Goal: Task Accomplishment & Management: Manage account settings

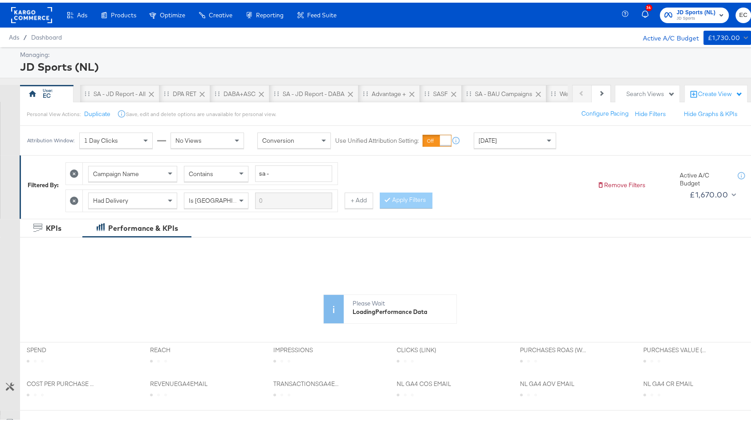
click at [679, 20] on button "JD Sports (NL) JD Sports" at bounding box center [693, 13] width 69 height 16
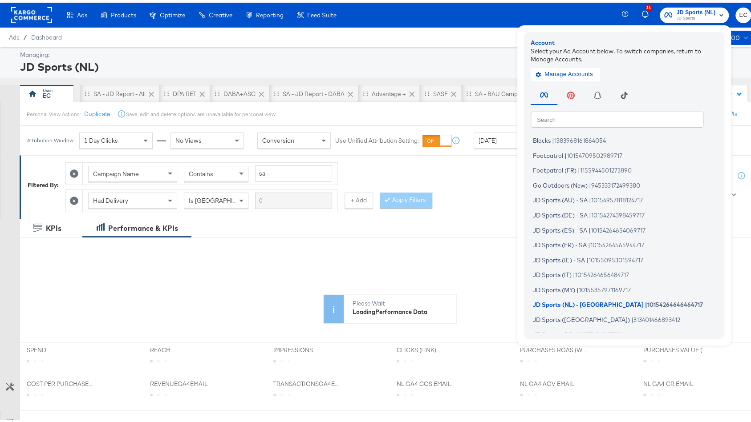
click at [592, 116] on input "text" at bounding box center [616, 117] width 173 height 16
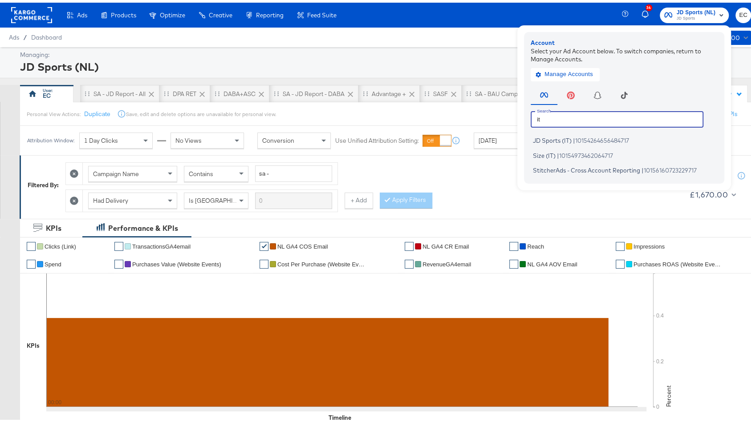
type input "it"
click at [585, 137] on span "10154264656484717" at bounding box center [602, 137] width 54 height 7
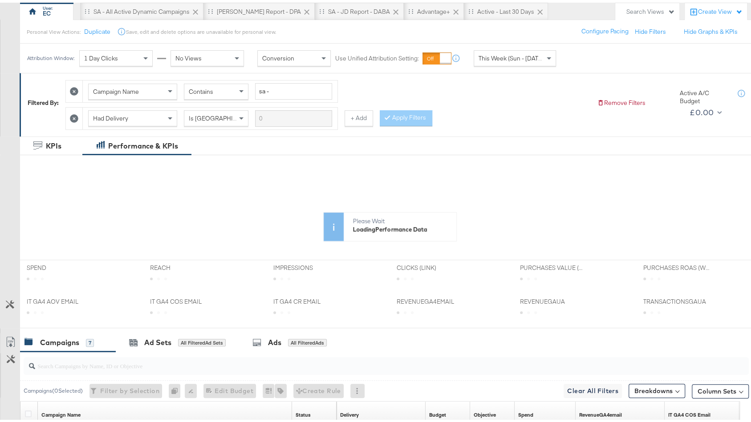
scroll to position [335, 0]
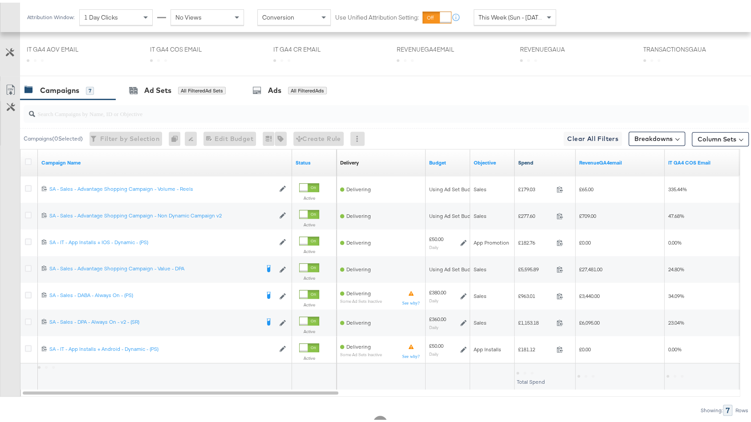
click at [545, 157] on link "Spend" at bounding box center [545, 160] width 54 height 7
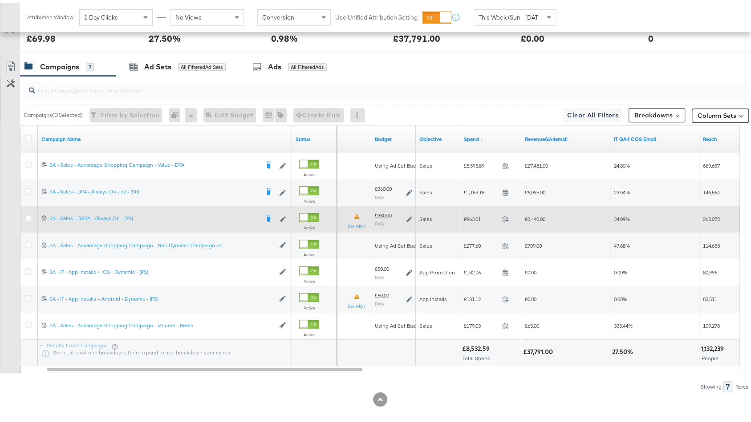
scroll to position [448, 0]
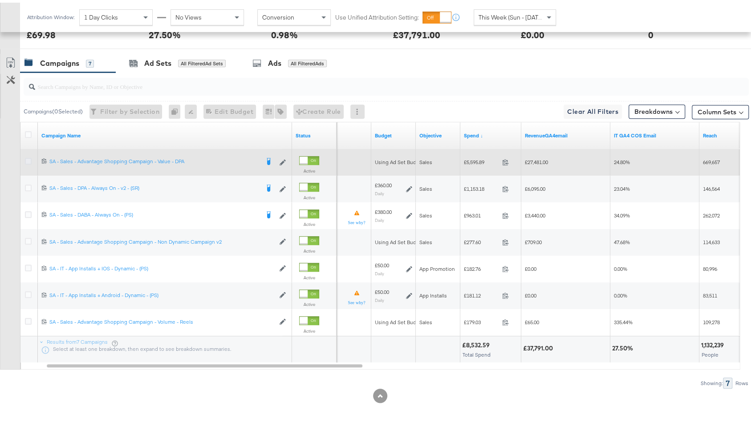
click at [25, 157] on icon at bounding box center [28, 158] width 7 height 7
click at [0, 0] on input "checkbox" at bounding box center [0, 0] width 0 height 0
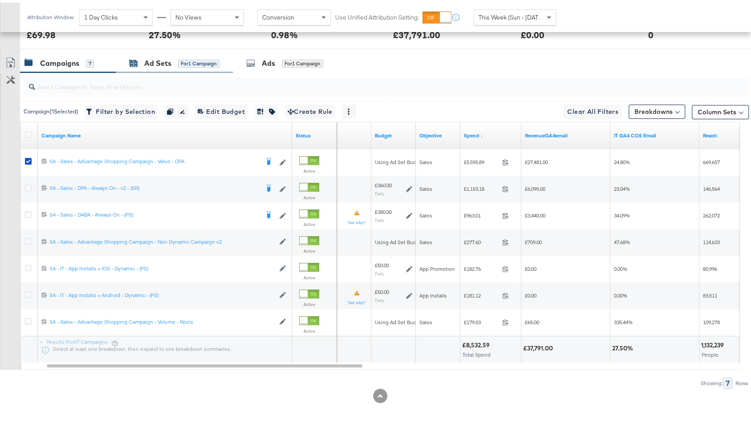
click at [176, 56] on div "Ad Sets for 1 Campaign" at bounding box center [174, 61] width 90 height 10
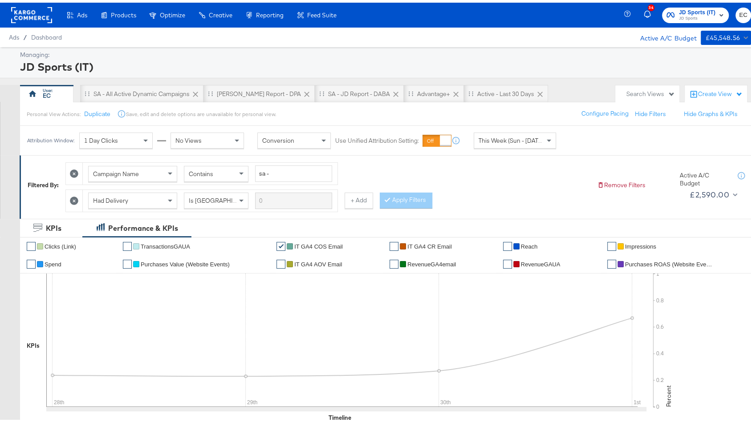
scroll to position [288, 0]
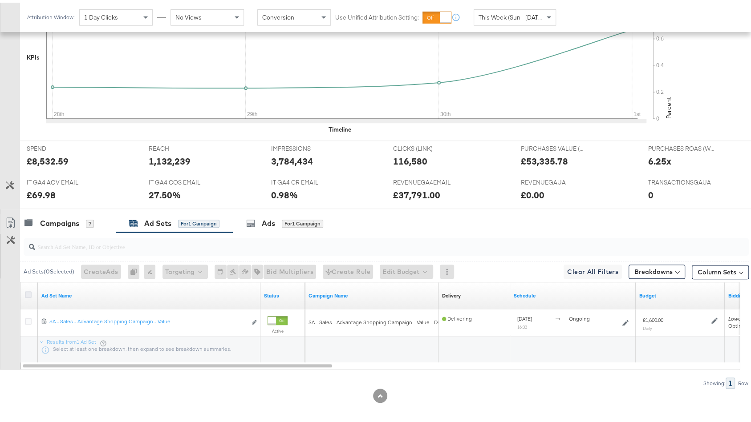
click at [30, 289] on icon at bounding box center [28, 292] width 7 height 7
click at [0, 0] on input "checkbox" at bounding box center [0, 0] width 0 height 0
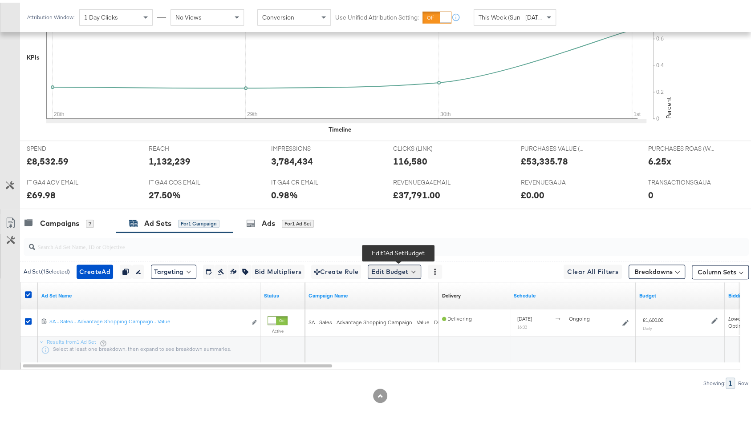
click at [380, 268] on button "Edit Budget" at bounding box center [394, 269] width 53 height 14
click at [394, 289] on span "Edit Ad Set Budget" at bounding box center [397, 293] width 51 height 12
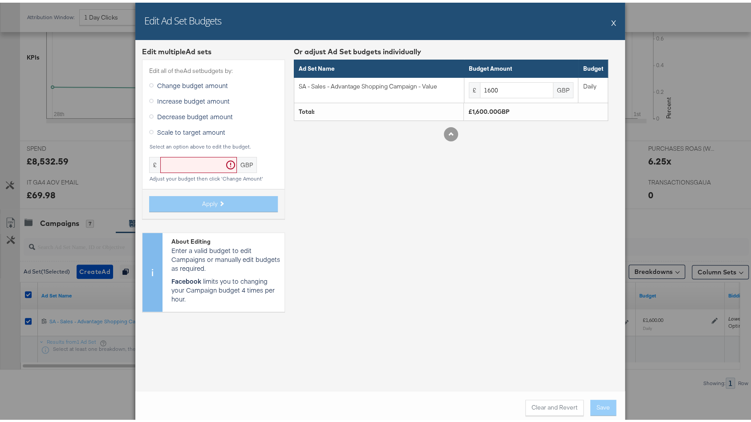
click at [187, 102] on label "Increase budget amount" at bounding box center [191, 98] width 84 height 13
click at [0, 0] on input "Increase budget amount" at bounding box center [0, 0] width 0 height 0
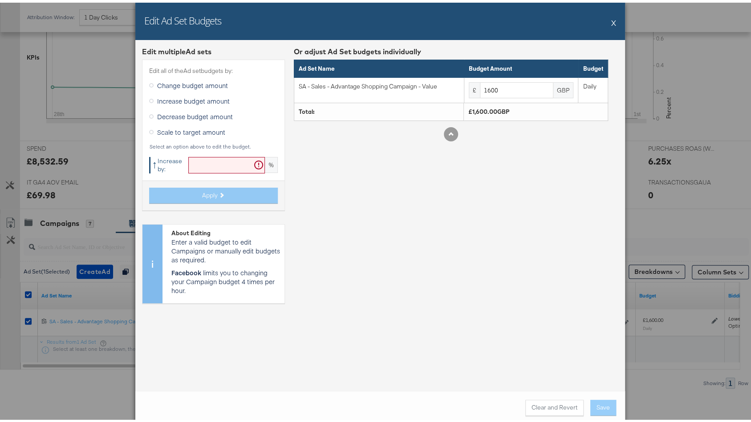
click at [194, 169] on input "text" at bounding box center [226, 162] width 77 height 16
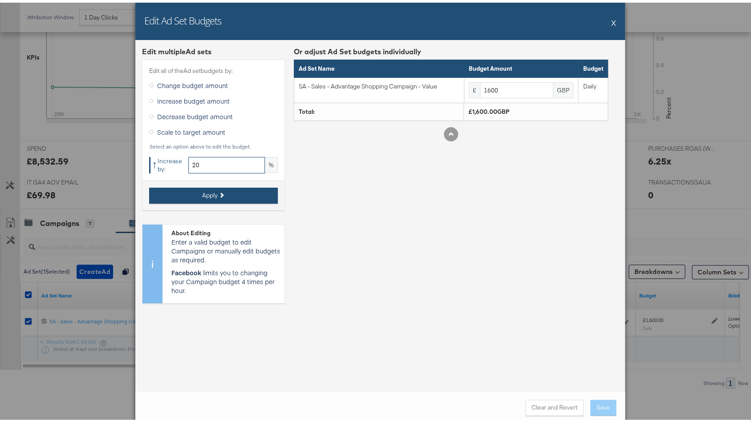
type input "20"
click at [202, 194] on span "Apply" at bounding box center [210, 193] width 16 height 8
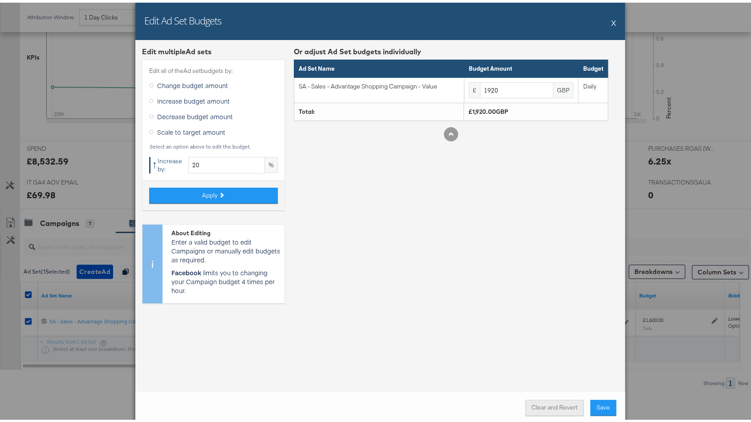
click at [554, 410] on button "Clear and Revert" at bounding box center [554, 405] width 58 height 16
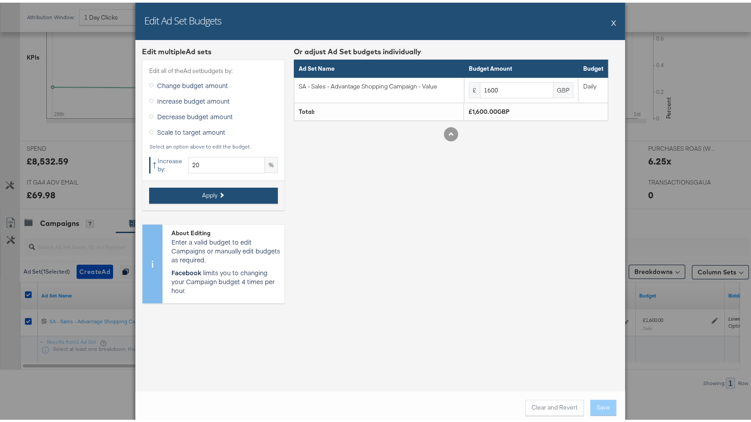
click at [236, 187] on button "Apply" at bounding box center [213, 193] width 129 height 16
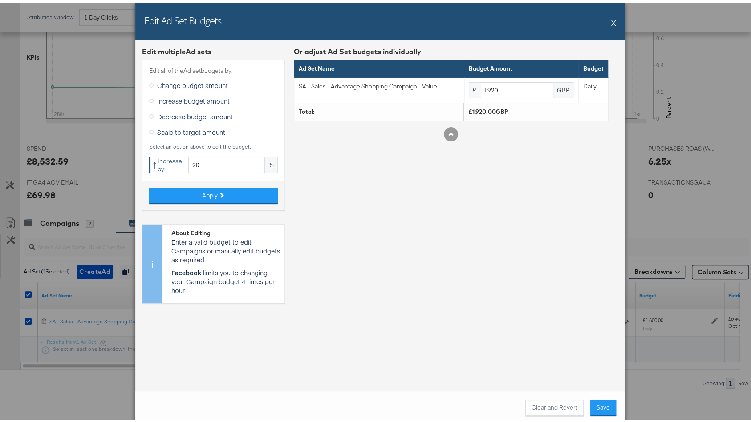
click at [549, 415] on div "Clear and Revert Save" at bounding box center [379, 405] width 489 height 34
click at [549, 411] on button "Clear and Revert" at bounding box center [554, 405] width 58 height 16
type input "1600"
drag, startPoint x: 215, startPoint y: 161, endPoint x: 182, endPoint y: 160, distance: 32.9
click at [182, 160] on div "↑ Increase by: 20 %" at bounding box center [213, 162] width 129 height 16
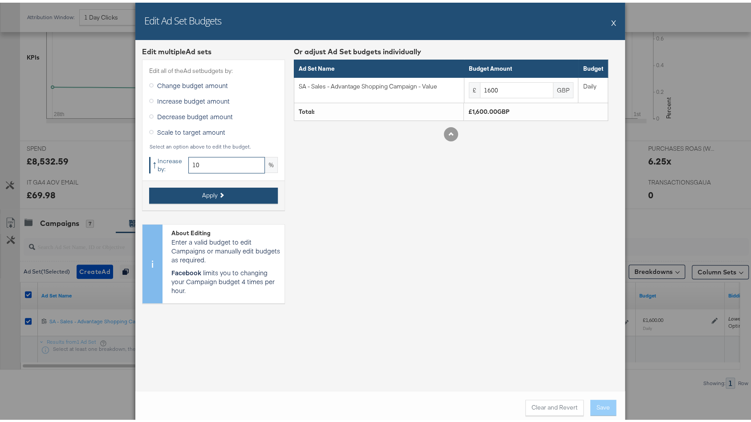
type input "10"
click at [204, 190] on span "Apply" at bounding box center [210, 193] width 16 height 8
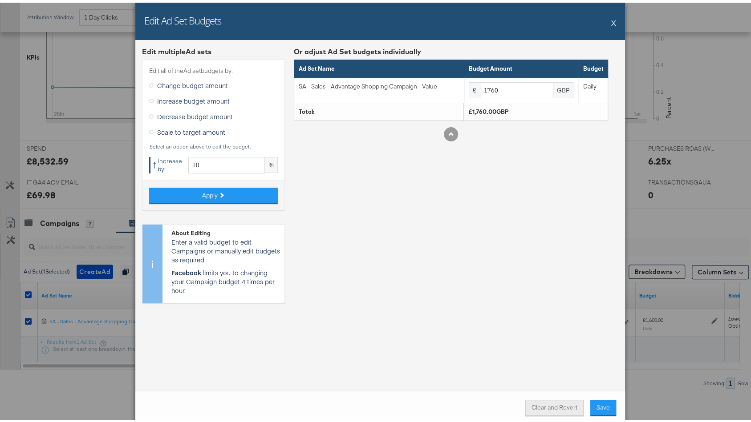
click at [539, 402] on button "Clear and Revert" at bounding box center [554, 405] width 58 height 16
type input "1600"
drag, startPoint x: 208, startPoint y: 162, endPoint x: 173, endPoint y: 162, distance: 35.2
click at [173, 162] on div "↑ Increase by: 10 %" at bounding box center [213, 162] width 129 height 16
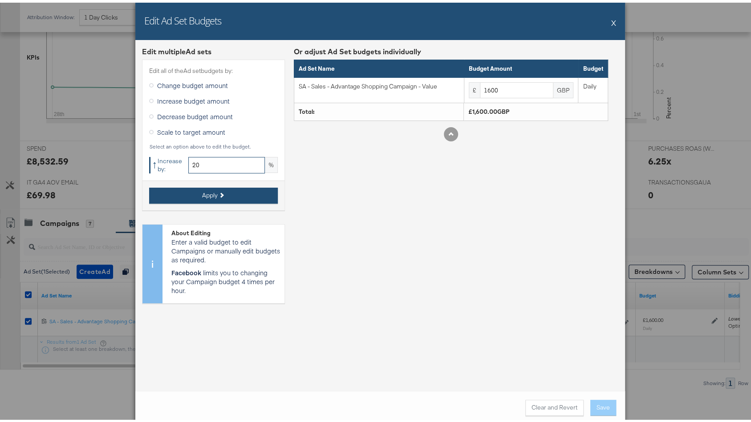
type input "20"
click at [202, 190] on span "Apply" at bounding box center [210, 193] width 16 height 8
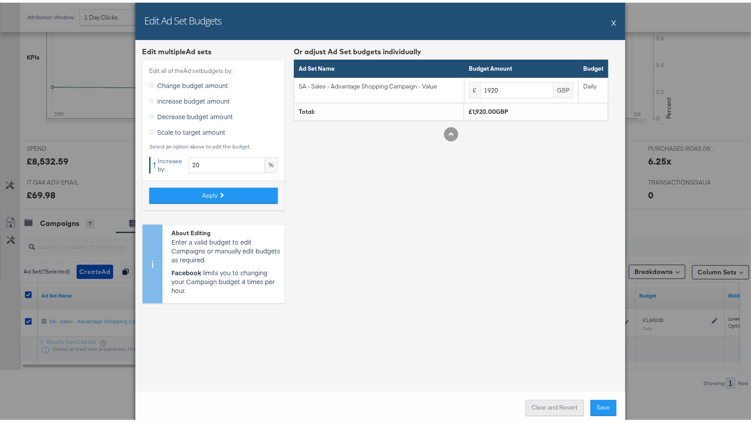
click at [546, 411] on button "Clear and Revert" at bounding box center [554, 405] width 58 height 16
type input "1600"
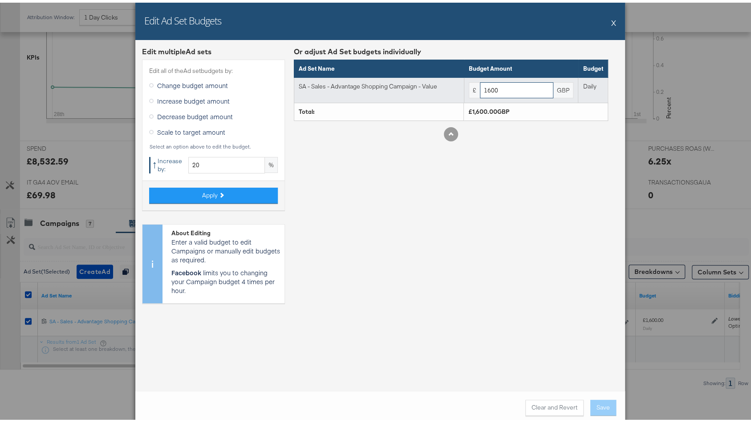
click at [483, 88] on input "1600" at bounding box center [516, 88] width 73 height 16
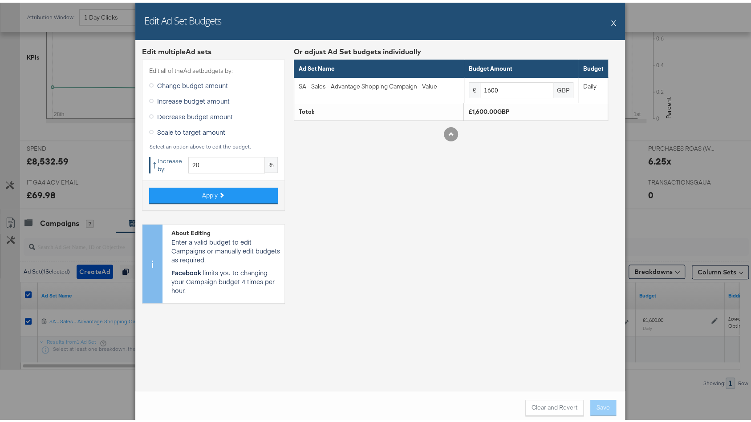
click at [514, 170] on div "Or adjust Ad Set budgets individually Ad Set Name Budget Amount Budget SA - Sal…" at bounding box center [451, 176] width 314 height 264
click at [611, 15] on button "X" at bounding box center [613, 20] width 5 height 18
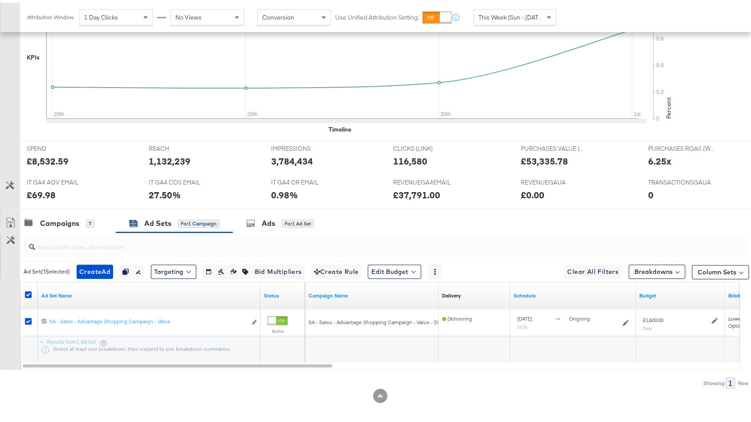
click at [55, 230] on div at bounding box center [384, 244] width 728 height 28
click at [55, 222] on div "Campaigns" at bounding box center [59, 221] width 39 height 10
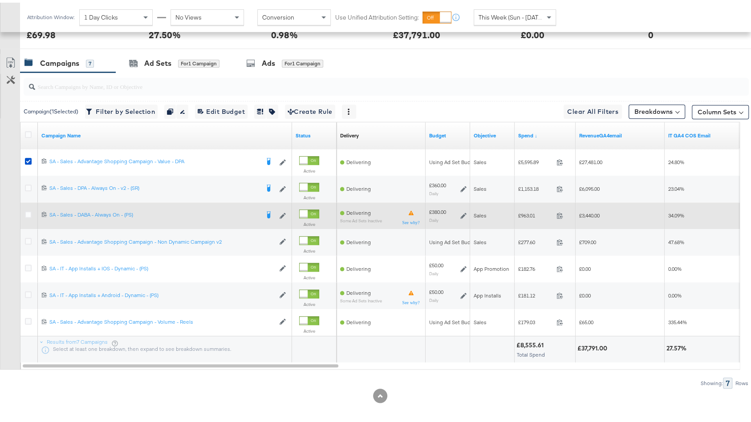
scroll to position [441, 0]
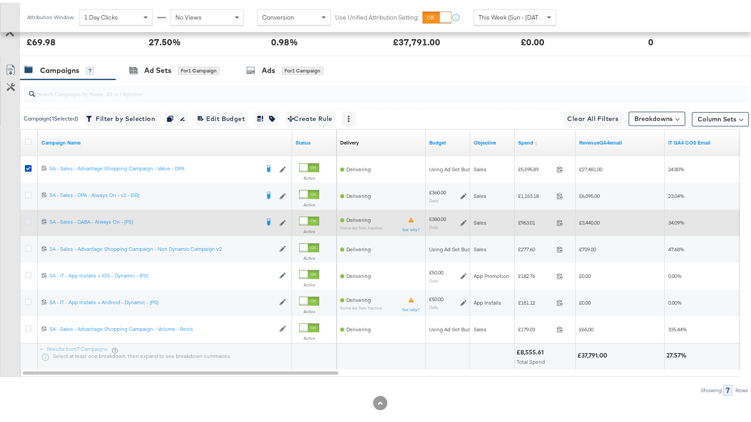
click at [29, 216] on icon at bounding box center [28, 219] width 7 height 7
click at [0, 0] on input "checkbox" at bounding box center [0, 0] width 0 height 0
click at [29, 216] on icon at bounding box center [28, 219] width 7 height 7
click at [0, 0] on input "checkbox" at bounding box center [0, 0] width 0 height 0
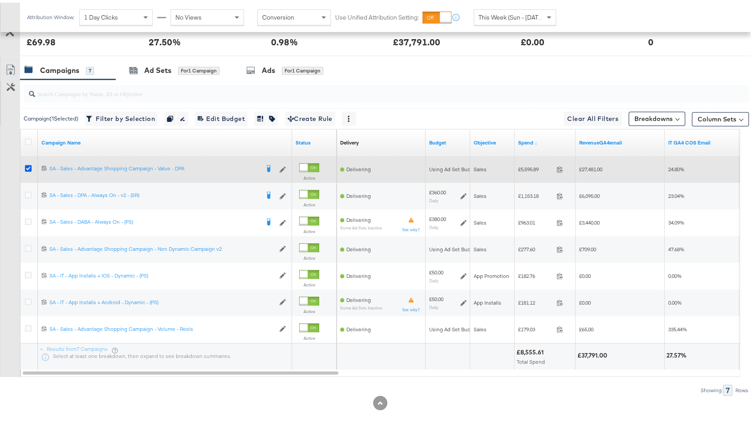
click at [26, 164] on icon at bounding box center [28, 165] width 7 height 7
click at [0, 0] on input "checkbox" at bounding box center [0, 0] width 0 height 0
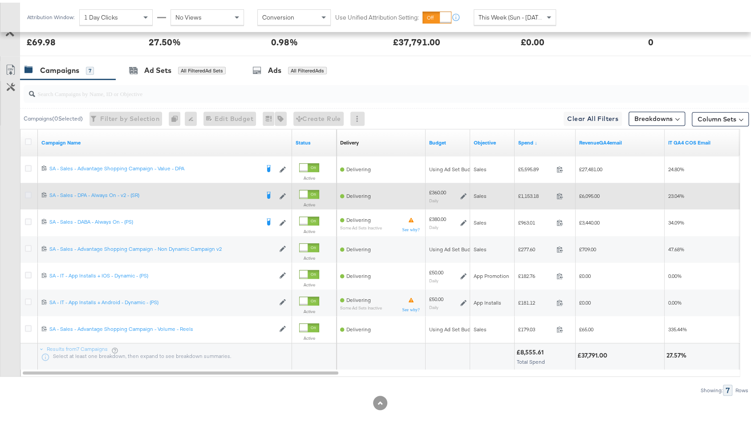
click at [25, 189] on icon at bounding box center [28, 192] width 7 height 7
click at [0, 0] on input "checkbox" at bounding box center [0, 0] width 0 height 0
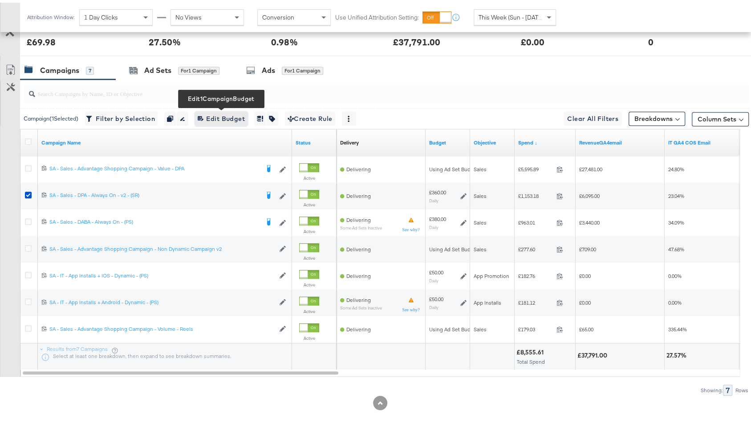
click at [234, 114] on span "Edit 1 Campaign Budget Edit Budget" at bounding box center [221, 116] width 47 height 11
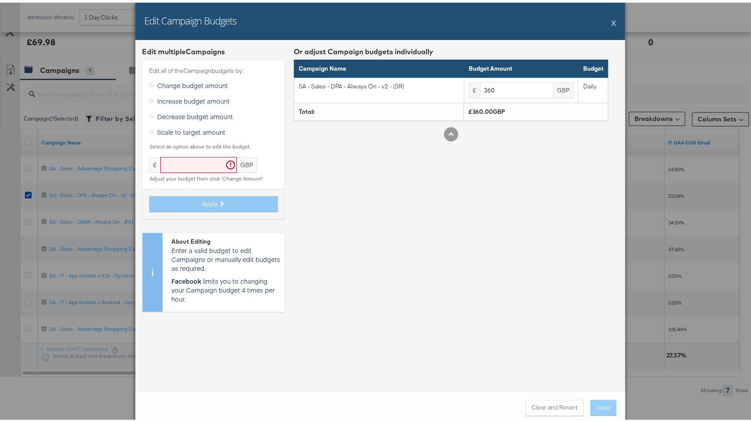
click at [168, 100] on span "Increase budget amount" at bounding box center [193, 98] width 73 height 9
click at [0, 0] on input "Increase budget amount" at bounding box center [0, 0] width 0 height 0
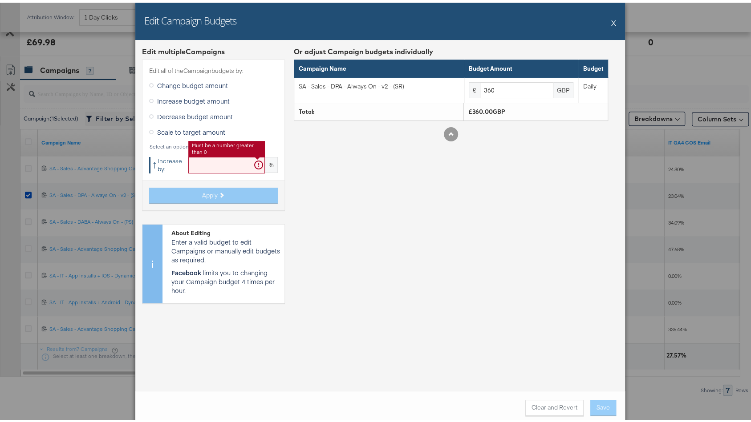
click at [191, 160] on input "text" at bounding box center [226, 162] width 77 height 16
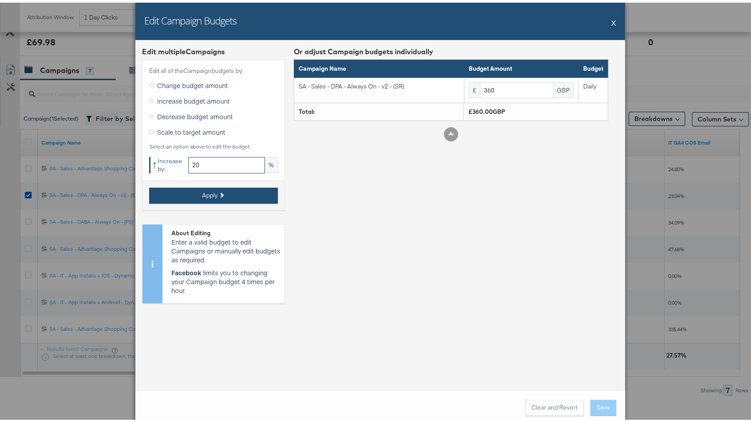
type input "20"
click at [212, 194] on span "Apply" at bounding box center [210, 193] width 16 height 8
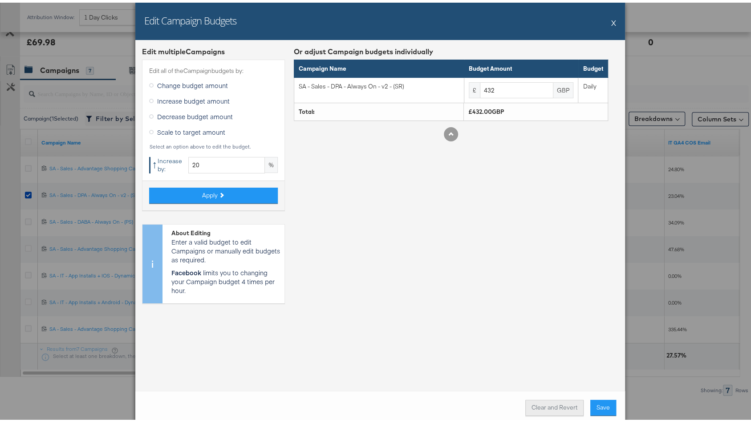
click at [558, 401] on button "Clear and Revert" at bounding box center [554, 405] width 58 height 16
drag, startPoint x: 454, startPoint y: 148, endPoint x: 407, endPoint y: 217, distance: 83.7
click at [425, 227] on div "Or adjust Campaign budgets individually Campaign Name Budget Amount Budget SA -…" at bounding box center [451, 176] width 314 height 264
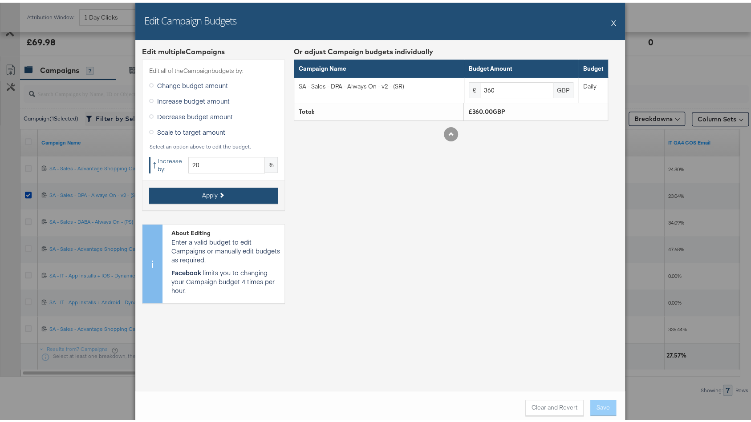
click at [237, 189] on button "Apply" at bounding box center [213, 193] width 129 height 16
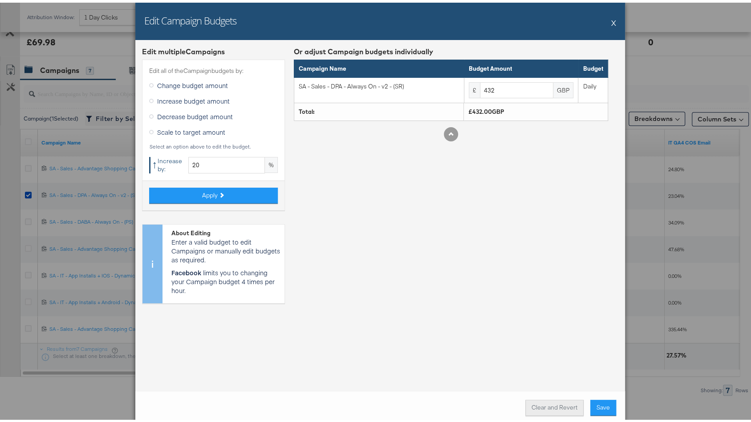
click at [547, 400] on button "Clear and Revert" at bounding box center [554, 405] width 58 height 16
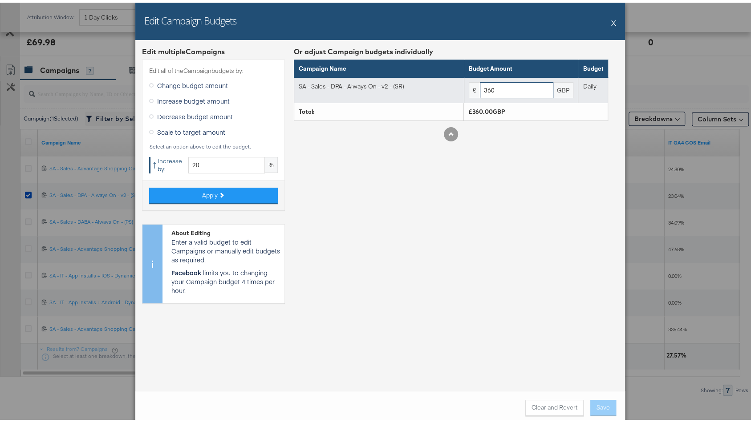
click at [469, 84] on div "£ 360 GBP" at bounding box center [521, 88] width 105 height 16
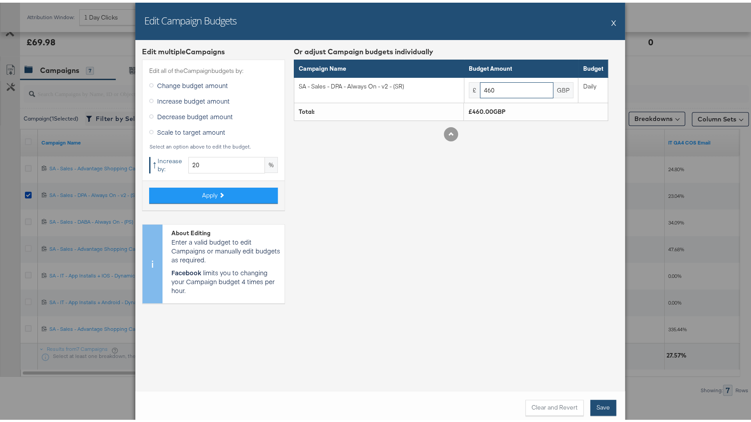
type input "460"
click at [599, 400] on button "Save" at bounding box center [603, 405] width 26 height 16
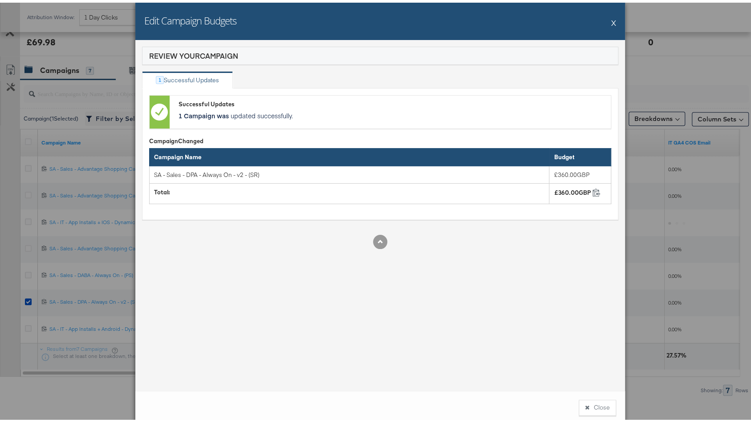
click at [611, 19] on button "X" at bounding box center [613, 20] width 5 height 18
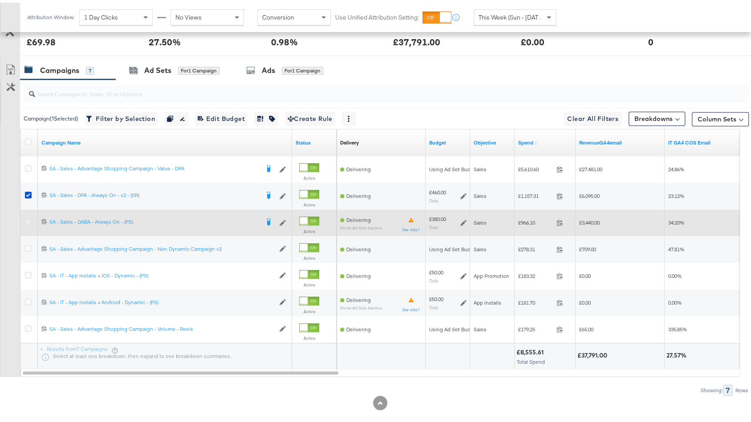
click at [28, 217] on icon at bounding box center [28, 219] width 7 height 7
click at [0, 0] on input "checkbox" at bounding box center [0, 0] width 0 height 0
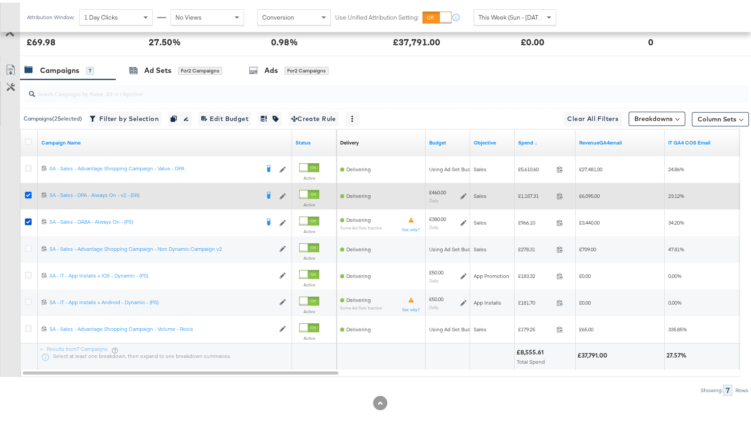
click at [25, 192] on icon at bounding box center [28, 192] width 7 height 7
click at [0, 0] on input "checkbox" at bounding box center [0, 0] width 0 height 0
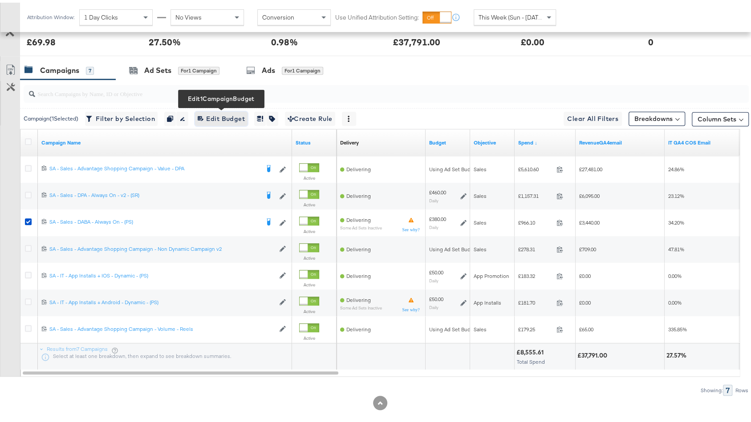
click at [238, 115] on span "Edit 1 Campaign Budget Edit Budget" at bounding box center [221, 116] width 47 height 11
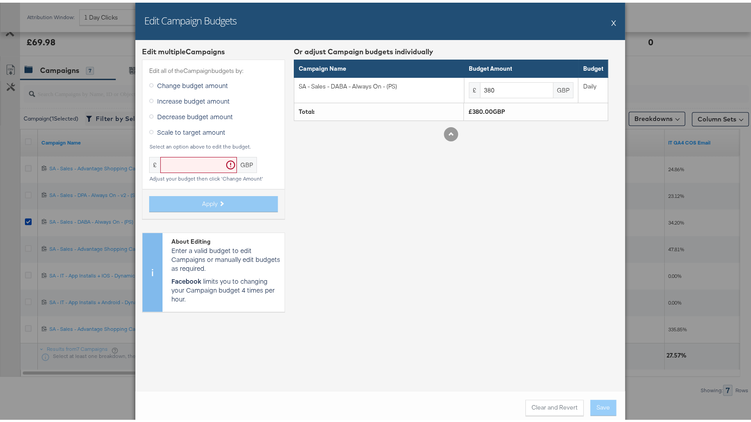
click at [189, 102] on span "Increase budget amount" at bounding box center [193, 98] width 73 height 9
click at [0, 0] on input "Increase budget amount" at bounding box center [0, 0] width 0 height 0
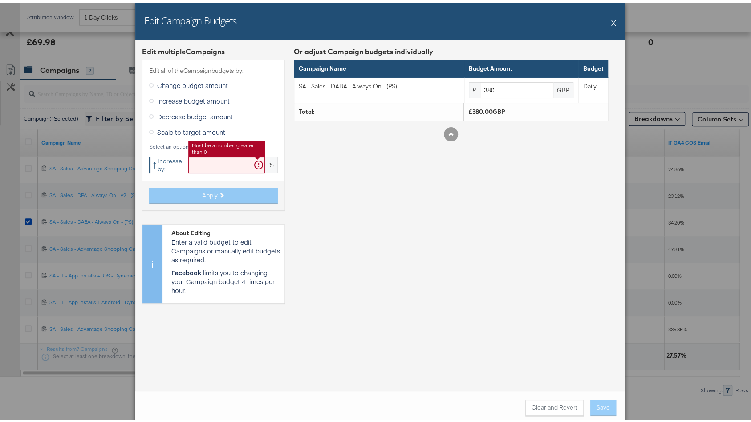
click at [192, 161] on input "text" at bounding box center [226, 162] width 77 height 16
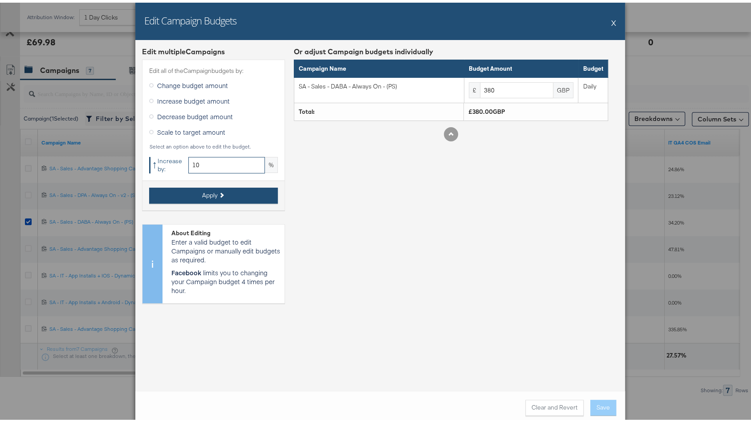
type input "10"
click at [205, 190] on span "Apply" at bounding box center [210, 193] width 16 height 8
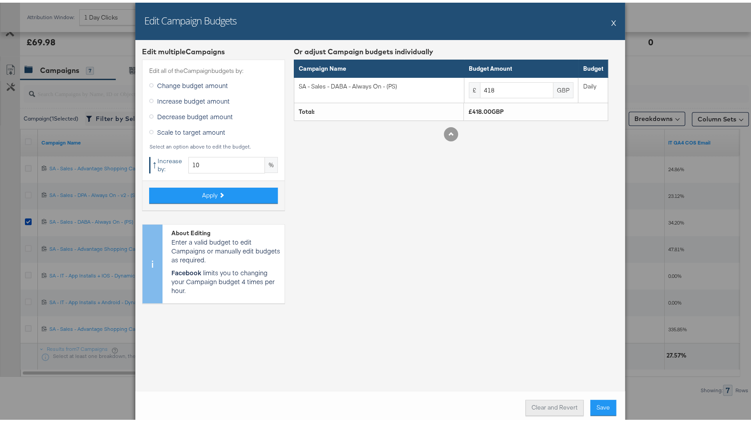
click at [551, 402] on button "Clear and Revert" at bounding box center [554, 405] width 58 height 16
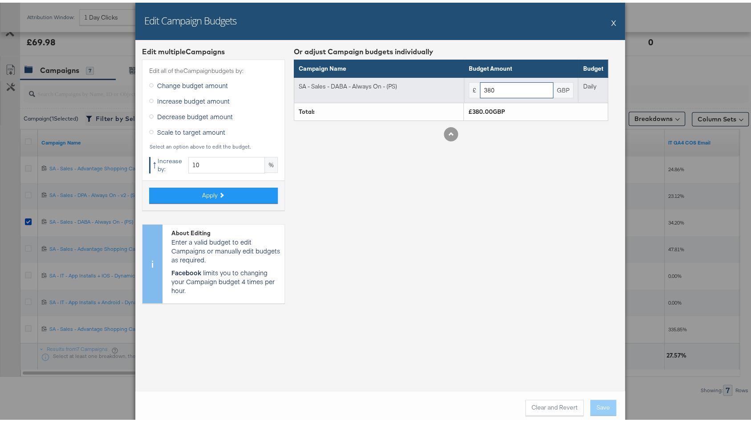
click at [484, 87] on input "380" at bounding box center [516, 88] width 73 height 16
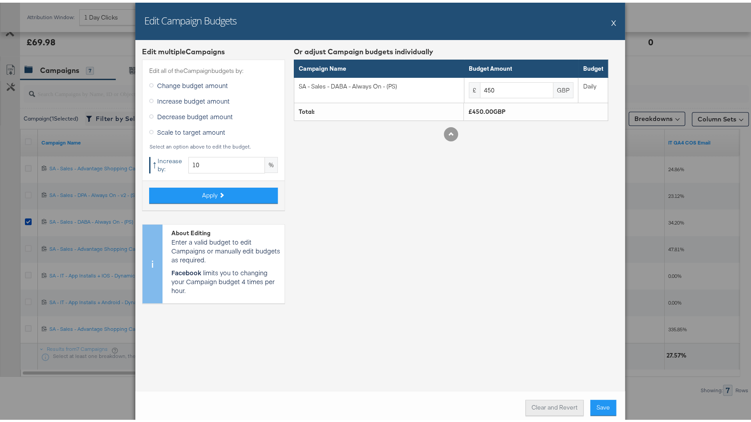
click at [554, 404] on button "Clear and Revert" at bounding box center [554, 405] width 58 height 16
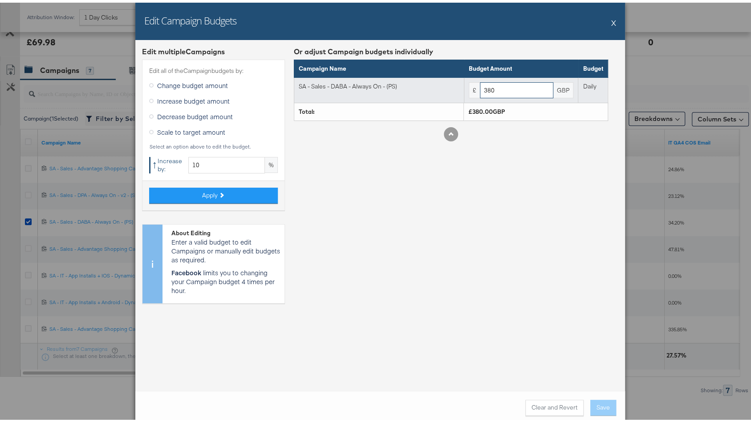
drag, startPoint x: 510, startPoint y: 90, endPoint x: 472, endPoint y: 84, distance: 39.3
click at [472, 84] on div "£ 380 GBP" at bounding box center [521, 88] width 105 height 16
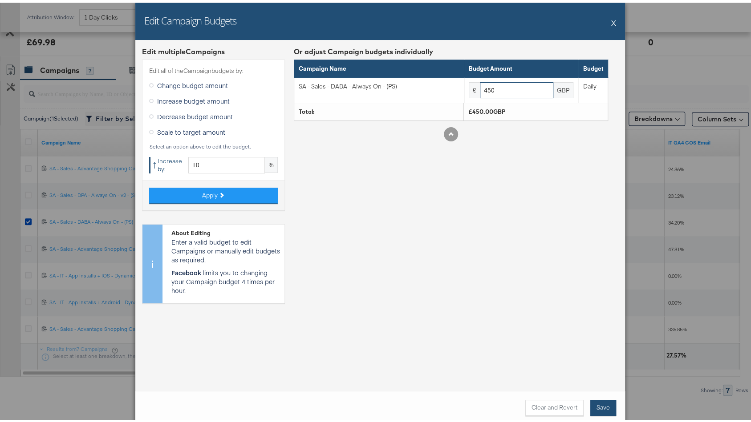
type input "450"
click at [594, 405] on button "Save" at bounding box center [603, 405] width 26 height 16
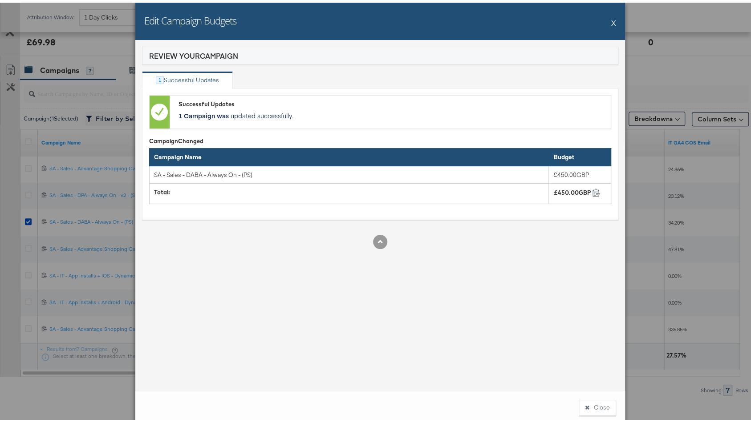
click at [611, 23] on button "X" at bounding box center [613, 20] width 5 height 18
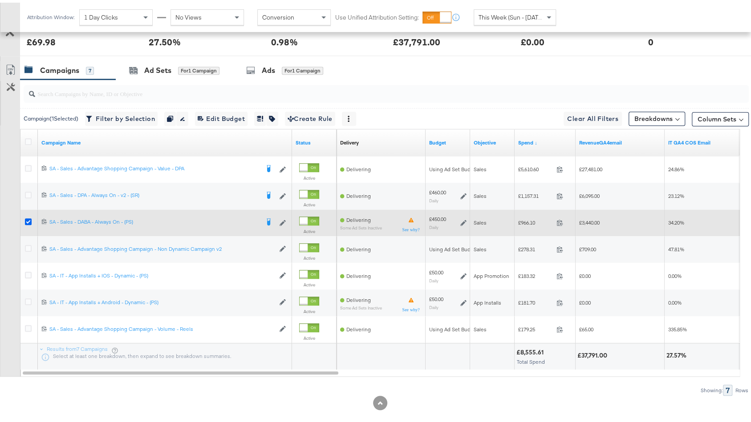
click at [27, 218] on icon at bounding box center [28, 219] width 7 height 7
click at [0, 0] on input "checkbox" at bounding box center [0, 0] width 0 height 0
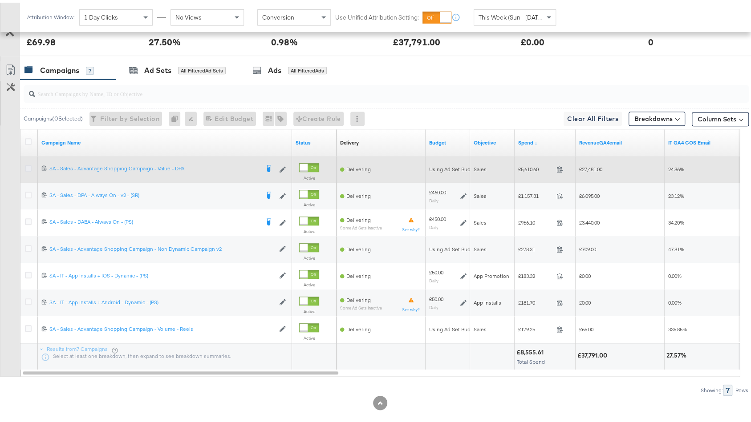
click at [28, 162] on icon at bounding box center [28, 165] width 7 height 7
click at [0, 0] on input "checkbox" at bounding box center [0, 0] width 0 height 0
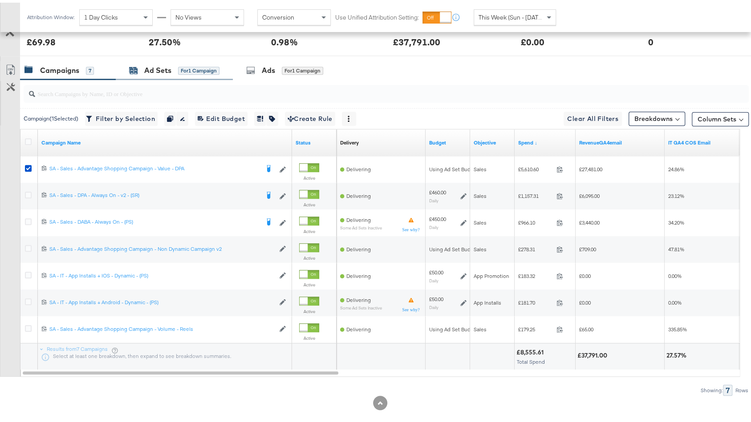
click at [151, 64] on div "Ad Sets" at bounding box center [157, 68] width 27 height 10
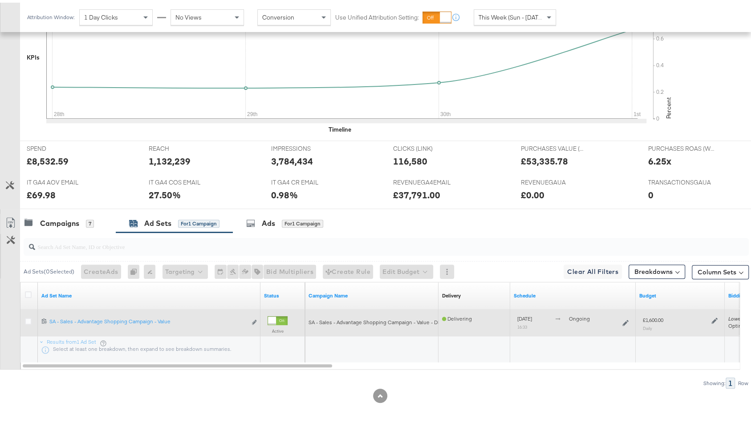
click at [715, 317] on icon at bounding box center [714, 318] width 6 height 6
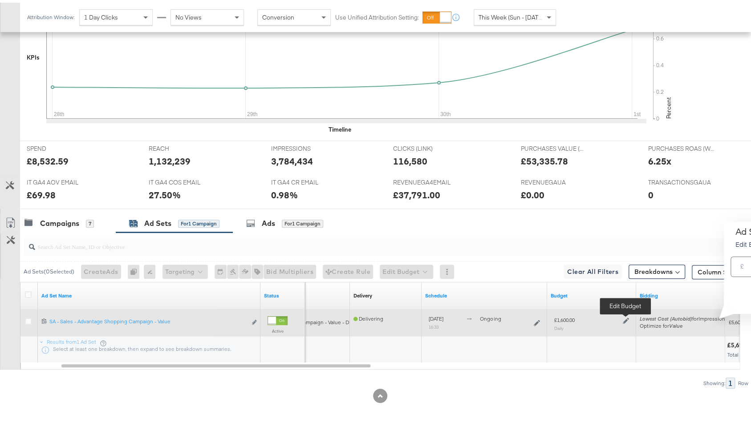
click at [622, 316] on icon at bounding box center [625, 318] width 6 height 6
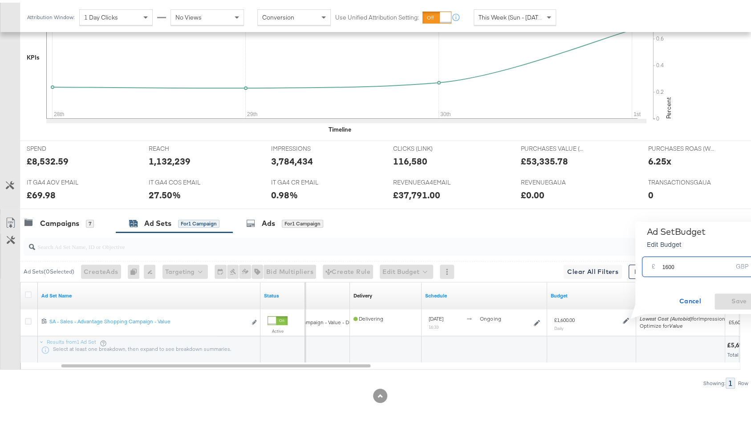
click at [669, 262] on input "1600" at bounding box center [697, 260] width 70 height 19
type input "1800"
click at [730, 294] on span "Save" at bounding box center [739, 298] width 42 height 11
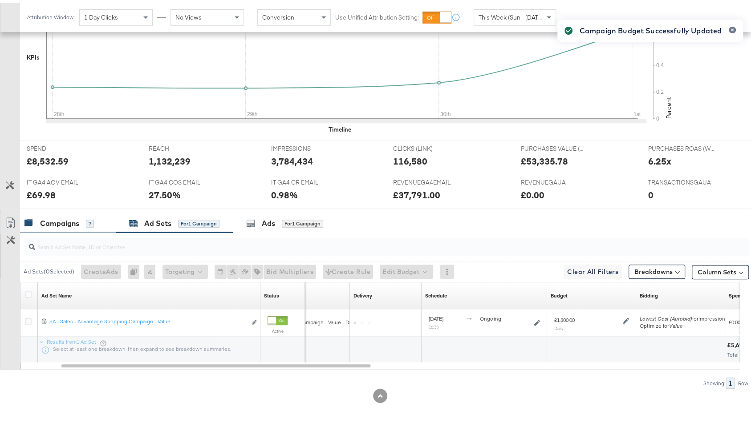
click at [37, 216] on div "Campaigns 7" at bounding box center [58, 221] width 69 height 10
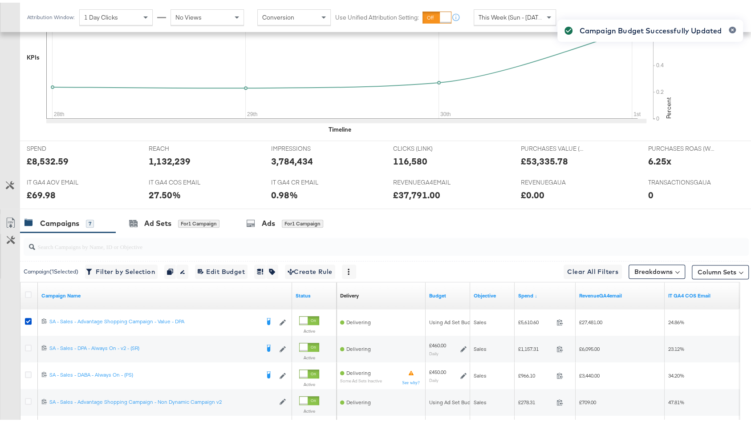
scroll to position [448, 0]
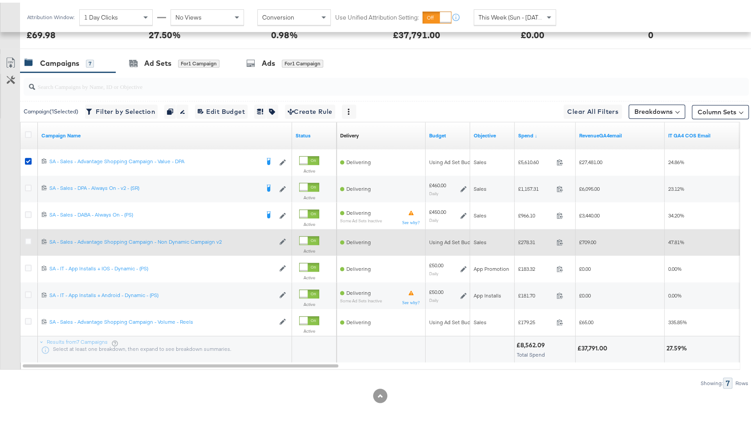
click at [30, 235] on icon at bounding box center [28, 238] width 7 height 7
click at [0, 0] on input "checkbox" at bounding box center [0, 0] width 0 height 0
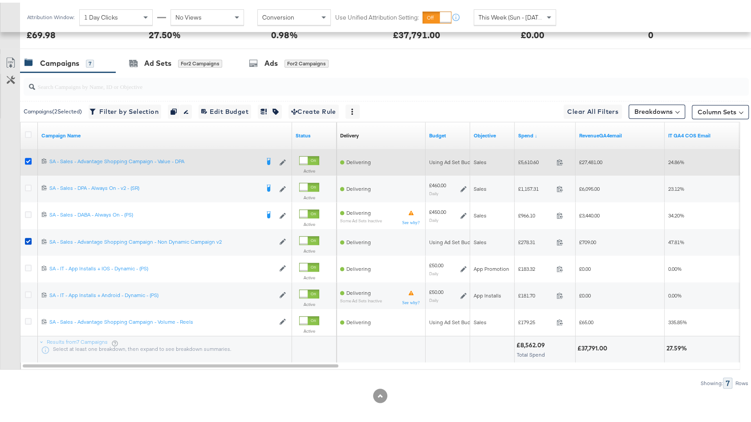
click at [27, 155] on icon at bounding box center [28, 158] width 7 height 7
click at [0, 0] on input "checkbox" at bounding box center [0, 0] width 0 height 0
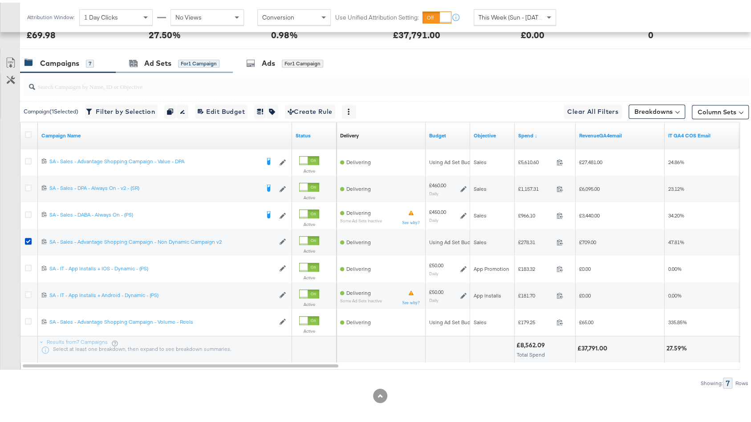
click at [169, 65] on div "Ad Sets for 1 Campaign" at bounding box center [174, 60] width 117 height 19
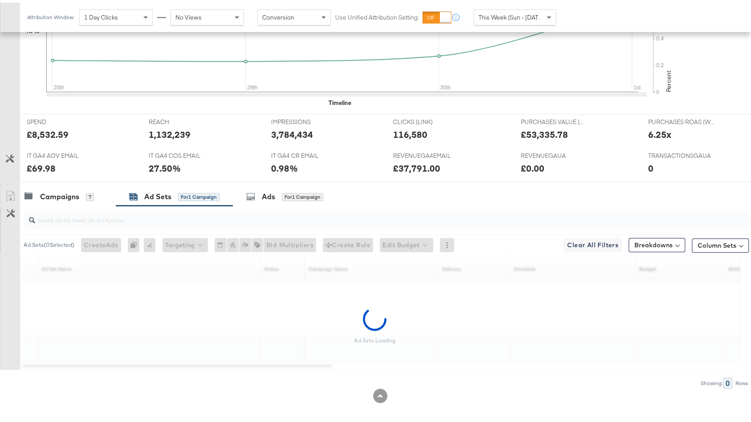
scroll to position [288, 0]
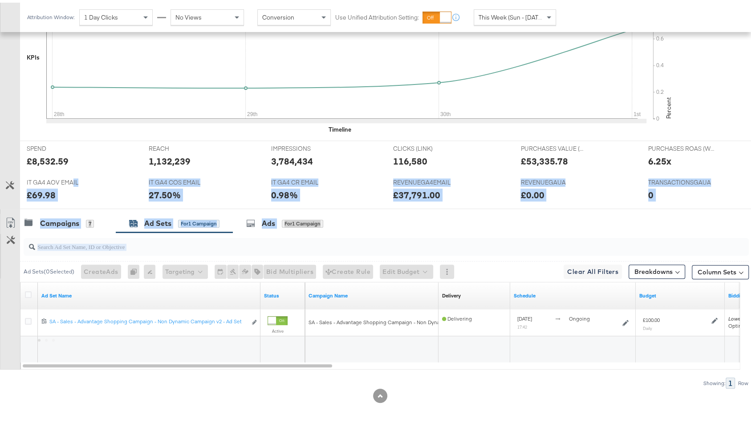
drag, startPoint x: 65, startPoint y: 216, endPoint x: 178, endPoint y: 247, distance: 117.5
click at [73, 257] on div "KPIs Performance & KPIs Customize KPIs ✔ Clicks (Link) ✔ TransactionsGAUA ✔ IT …" at bounding box center [379, 176] width 759 height 497
click at [317, 217] on div "for 1 Campaign" at bounding box center [302, 221] width 41 height 8
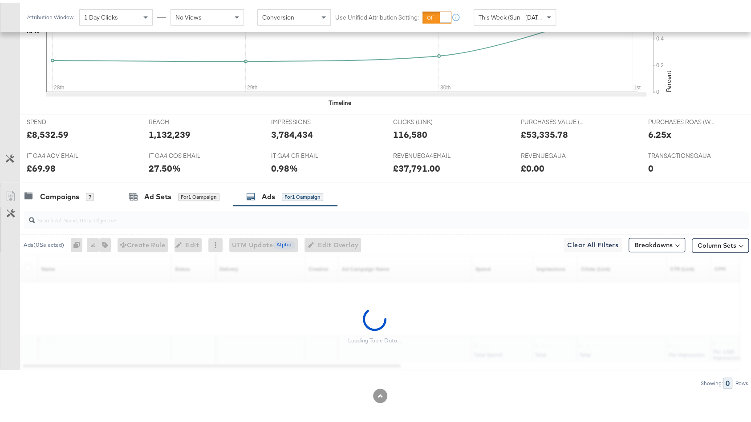
scroll to position [342, 0]
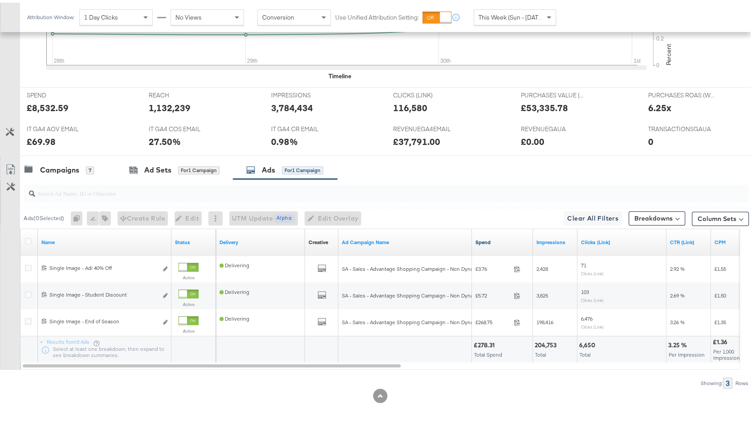
click at [497, 236] on link "Spend" at bounding box center [502, 239] width 54 height 7
click at [167, 165] on div "Ad Sets" at bounding box center [157, 167] width 27 height 10
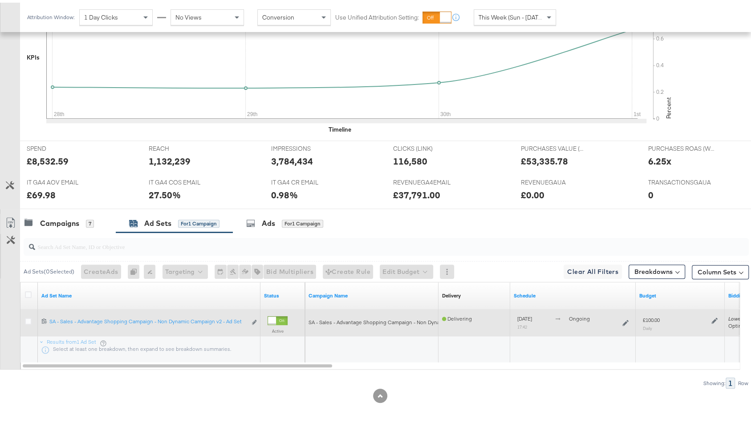
click at [717, 316] on div "£100.00 Daily" at bounding box center [680, 321] width 82 height 22
click at [715, 316] on icon at bounding box center [714, 318] width 6 height 6
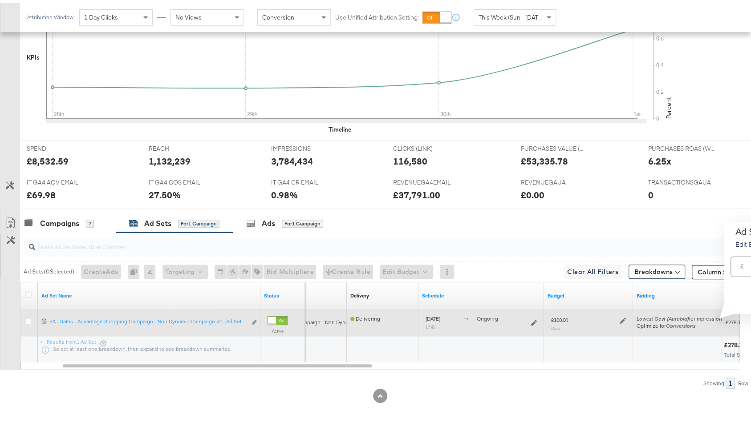
click at [621, 315] on icon at bounding box center [622, 318] width 6 height 6
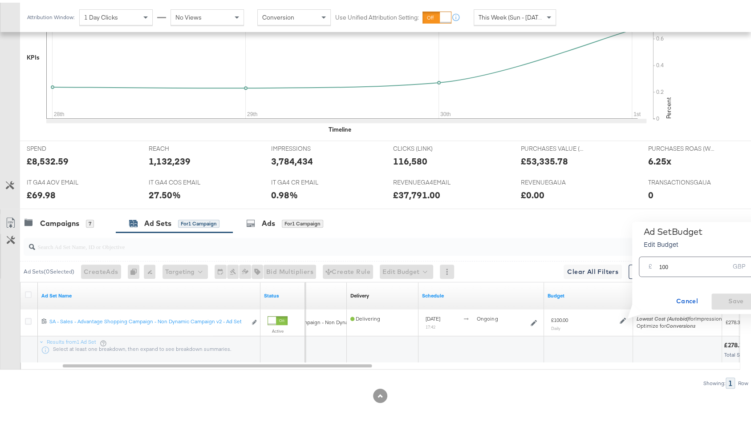
click at [664, 263] on input "100" at bounding box center [693, 260] width 70 height 19
click at [88, 216] on div "Campaigns 7" at bounding box center [58, 221] width 69 height 10
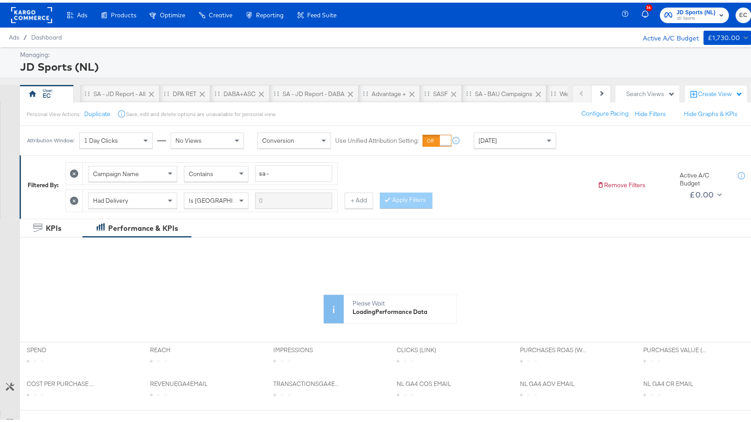
click at [678, 16] on span "JD Sports" at bounding box center [695, 15] width 39 height 7
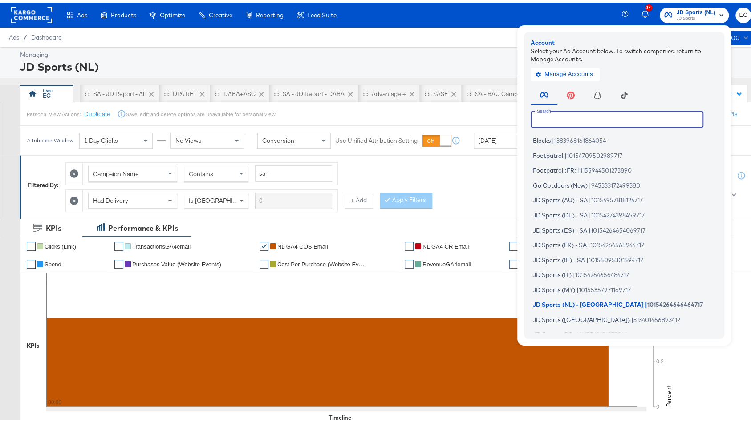
click at [588, 115] on input "text" at bounding box center [616, 117] width 173 height 16
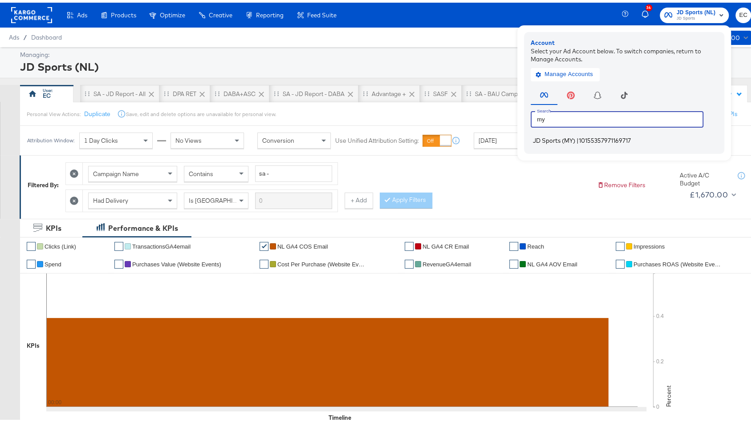
type input "my"
click at [597, 143] on li "JD Sports (MY) | 10155357971169717" at bounding box center [625, 138] width 191 height 13
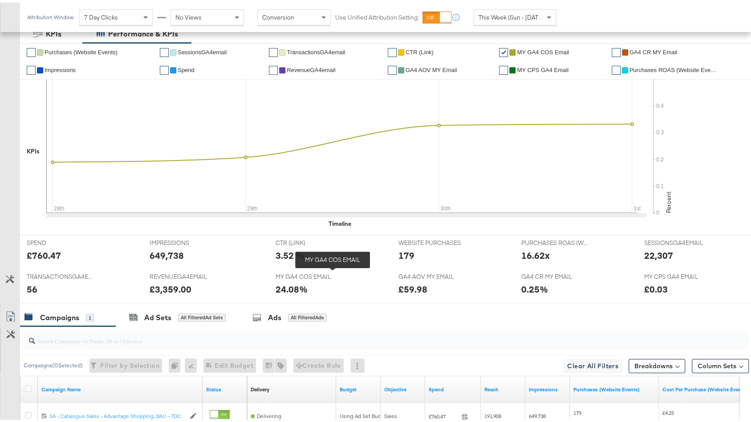
scroll to position [283, 0]
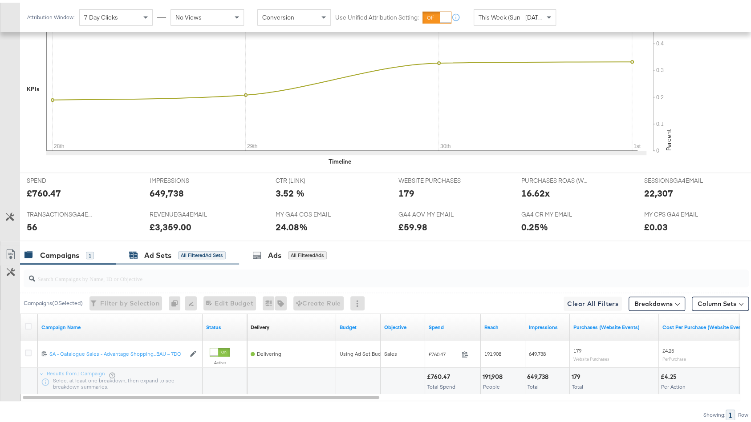
click at [190, 249] on div "All Filtered Ad Sets" at bounding box center [202, 253] width 48 height 8
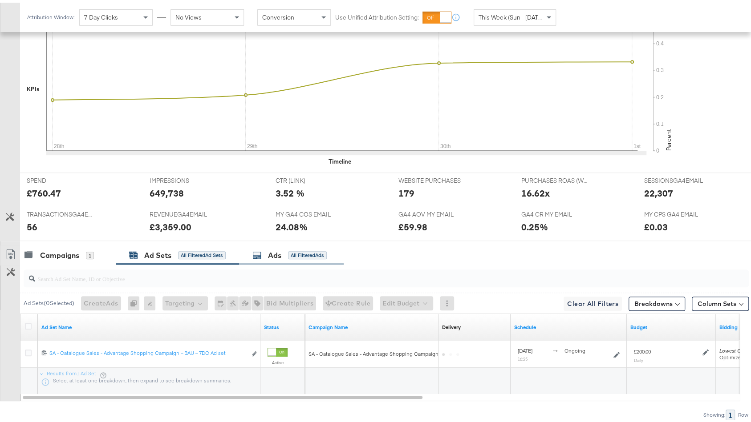
click at [310, 249] on div "All Filtered Ads" at bounding box center [307, 253] width 39 height 8
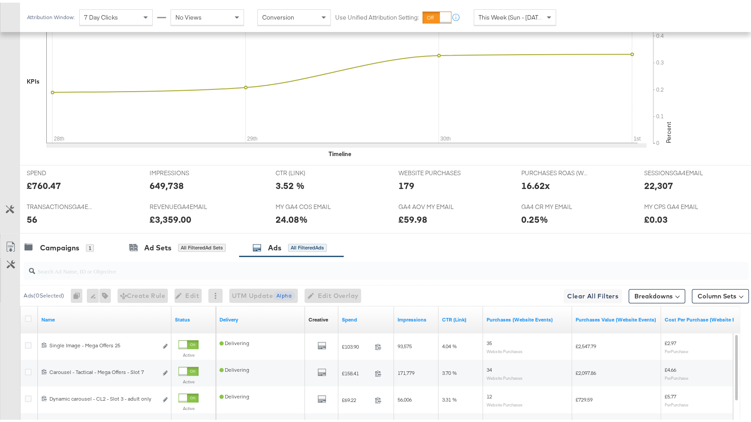
scroll to position [341, 0]
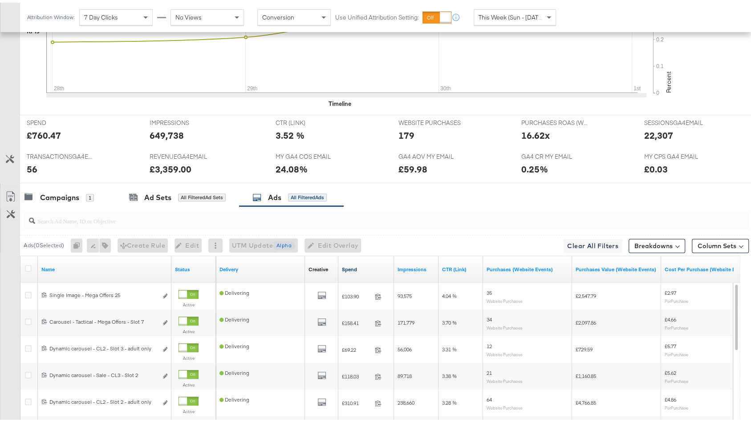
click at [372, 263] on link "Spend" at bounding box center [366, 266] width 48 height 7
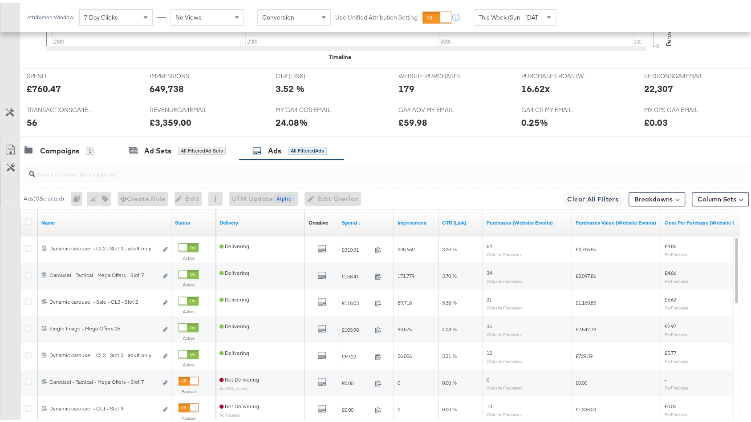
scroll to position [438, 0]
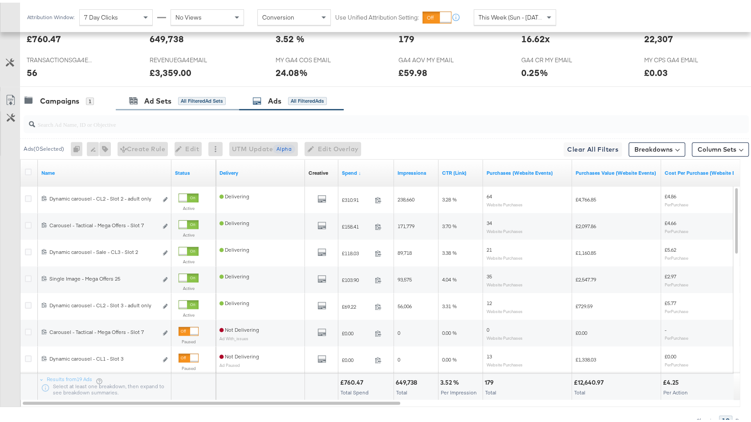
click at [182, 89] on div "Ad Sets All Filtered Ad Sets" at bounding box center [177, 98] width 123 height 19
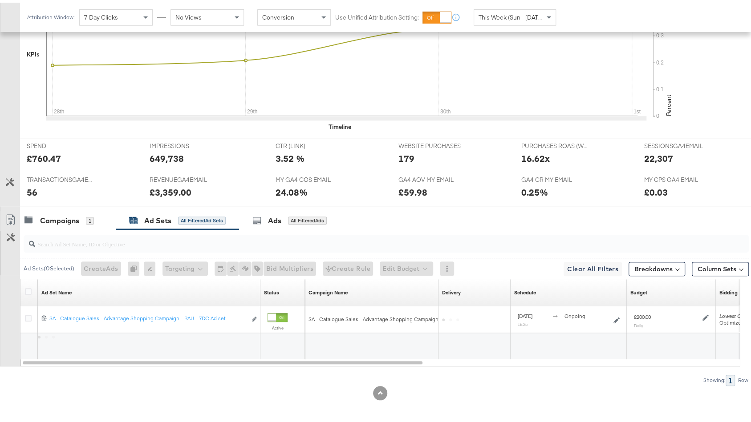
scroll to position [315, 0]
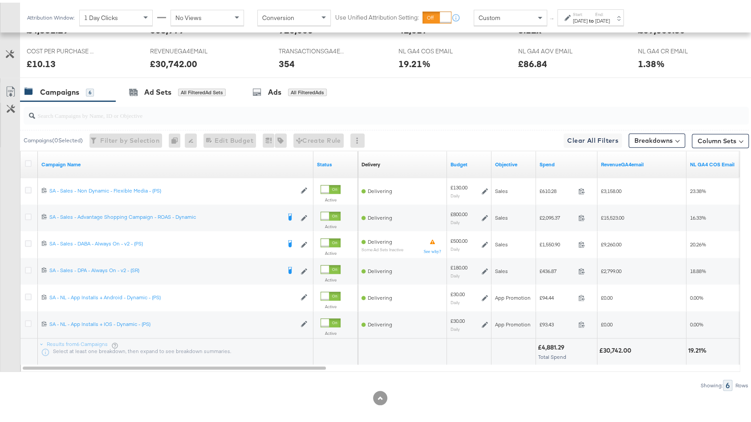
scroll to position [422, 0]
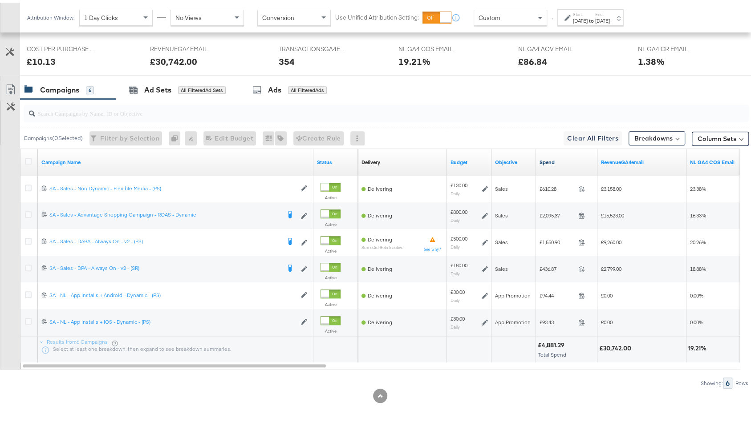
click at [558, 158] on link "Spend" at bounding box center [566, 159] width 54 height 7
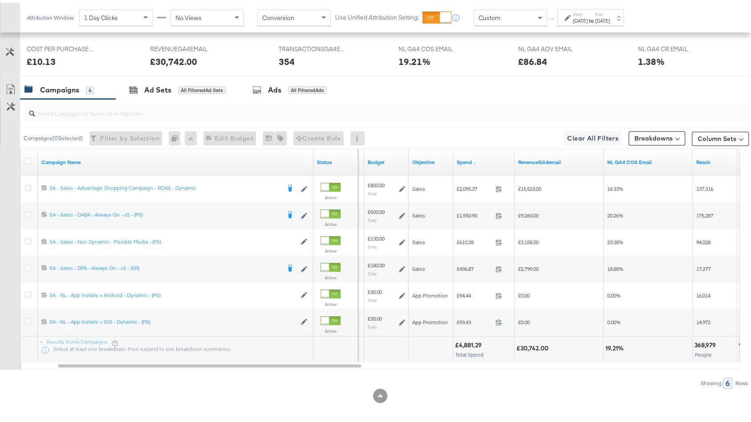
click at [587, 12] on label "Start:" at bounding box center [580, 12] width 15 height 6
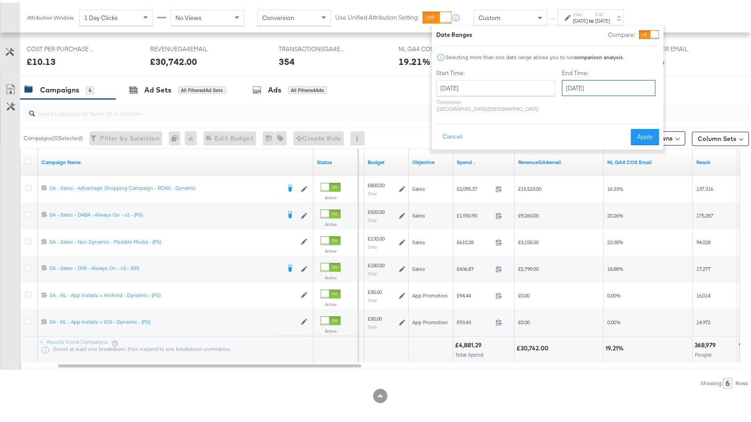
click at [565, 84] on input "[DATE]" at bounding box center [608, 85] width 93 height 16
click at [651, 126] on button "Apply" at bounding box center [644, 134] width 28 height 16
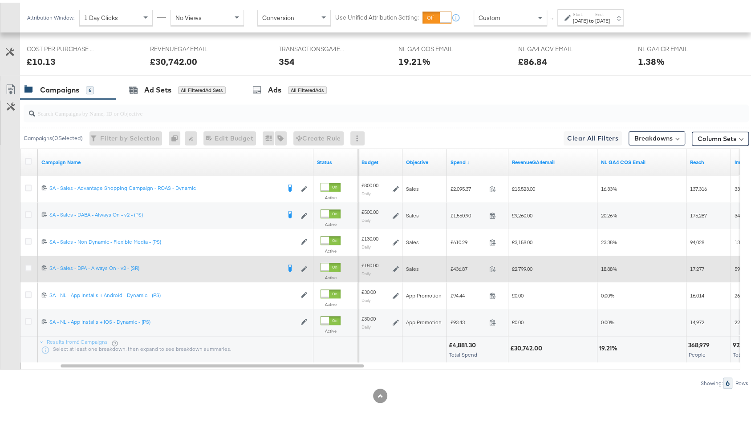
click at [398, 263] on icon at bounding box center [395, 266] width 6 height 6
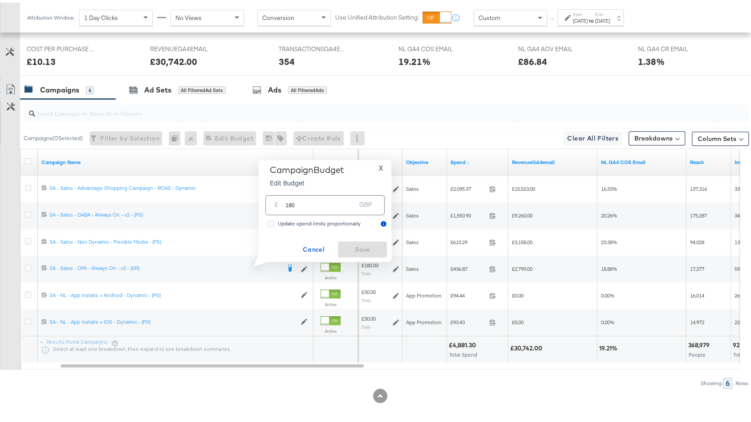
click at [337, 197] on input "180" at bounding box center [320, 199] width 70 height 19
type input "250"
click at [365, 245] on span "Save" at bounding box center [362, 247] width 42 height 11
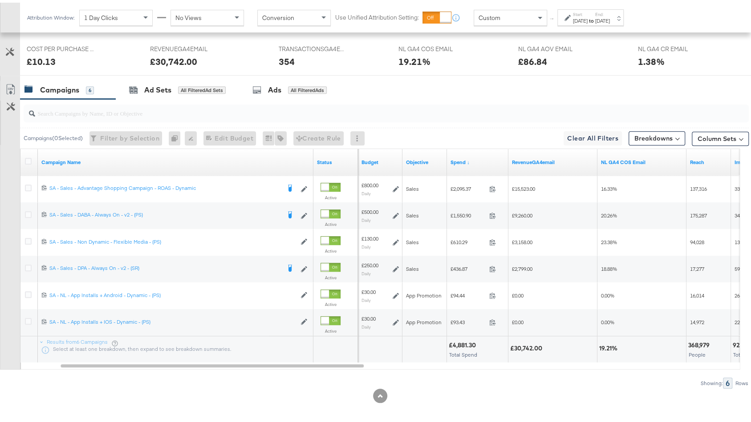
click at [582, 17] on div "[DATE]" at bounding box center [580, 18] width 15 height 7
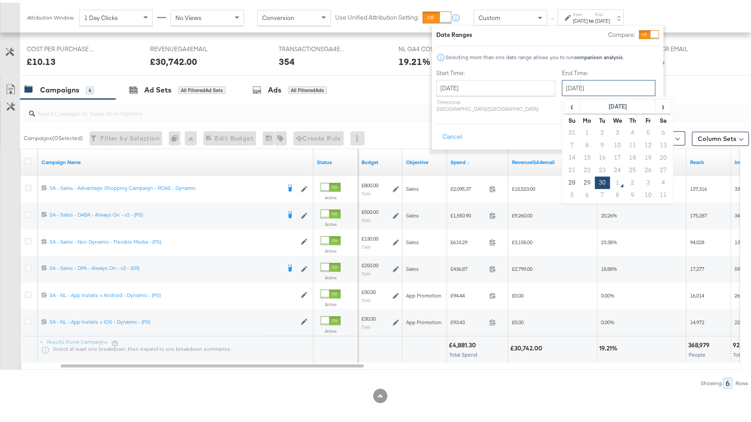
click at [567, 81] on input "[DATE]" at bounding box center [608, 85] width 93 height 16
click at [594, 178] on td "30" at bounding box center [601, 180] width 15 height 12
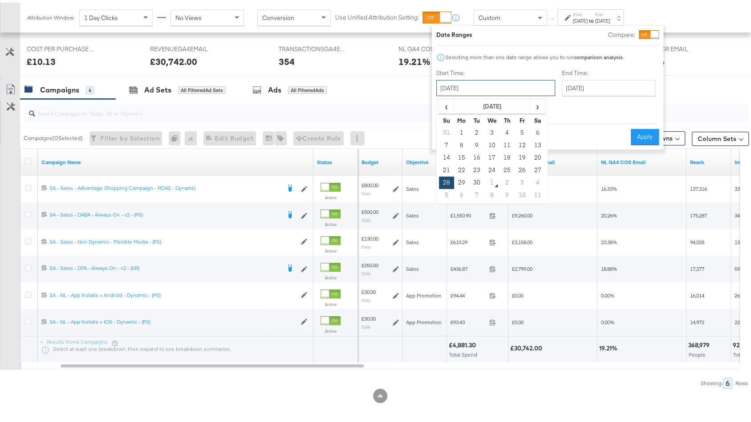
click at [483, 89] on input "[DATE]" at bounding box center [495, 85] width 119 height 16
click at [477, 178] on td "30" at bounding box center [476, 180] width 15 height 12
type input "[DATE]"
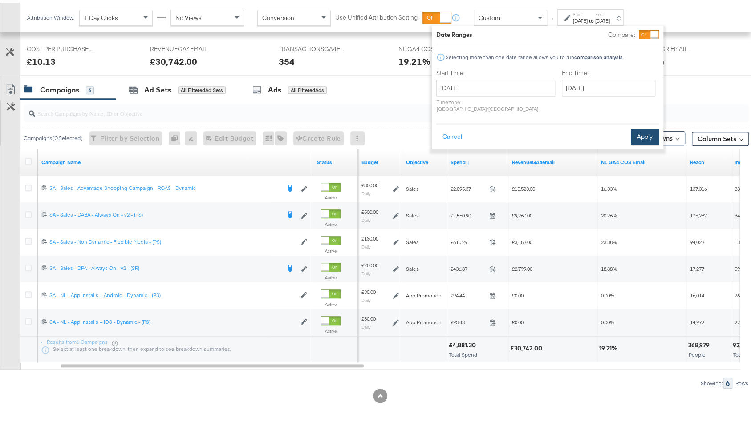
click at [646, 127] on button "Apply" at bounding box center [644, 134] width 28 height 16
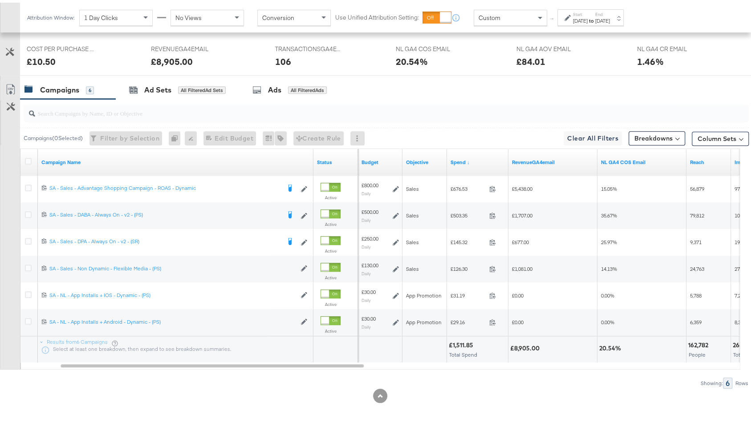
click at [587, 17] on div "[DATE]" at bounding box center [580, 18] width 15 height 7
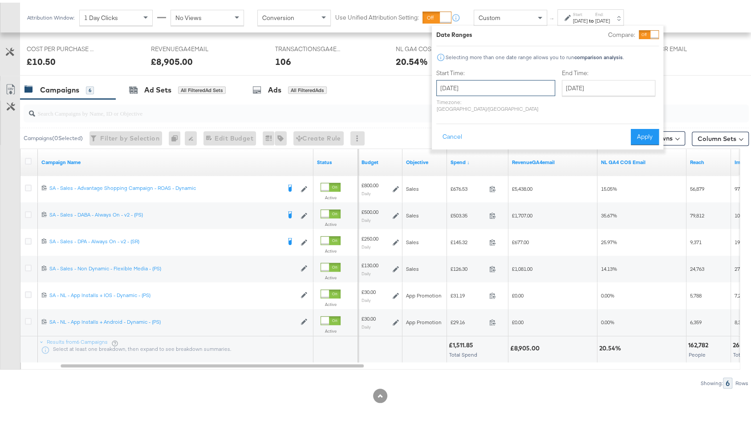
click at [502, 85] on input "[DATE]" at bounding box center [495, 85] width 119 height 16
click at [441, 180] on td "28" at bounding box center [446, 180] width 15 height 12
type input "[DATE]"
click at [639, 126] on button "Apply" at bounding box center [644, 134] width 28 height 16
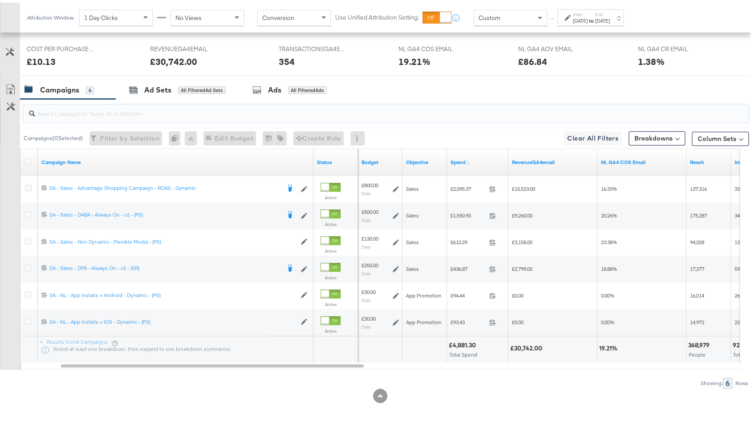
click at [376, 112] on input "search" at bounding box center [358, 106] width 647 height 17
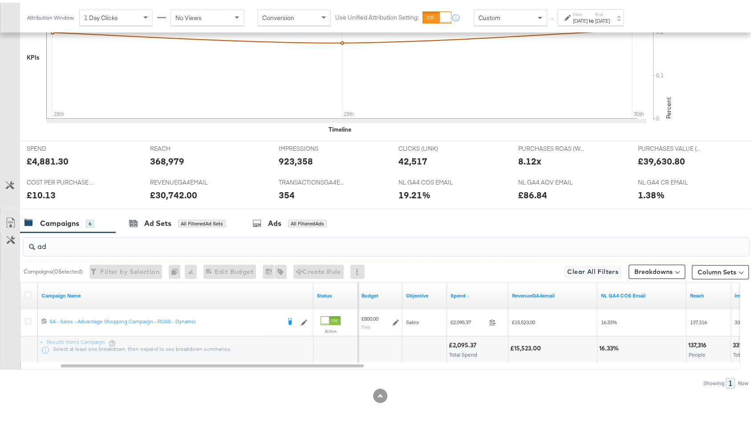
type input "a"
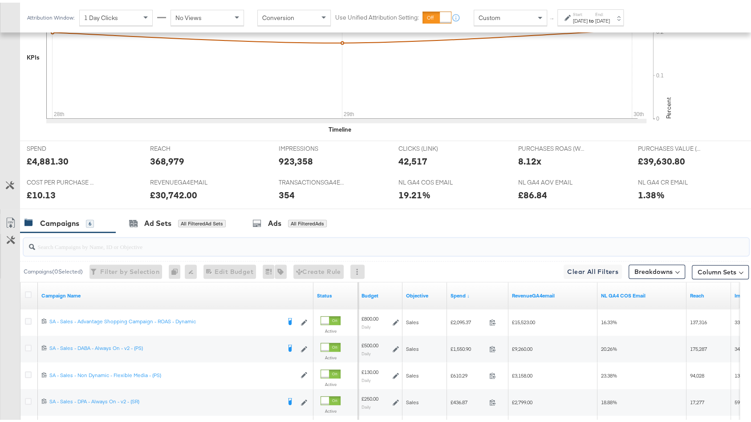
scroll to position [422, 0]
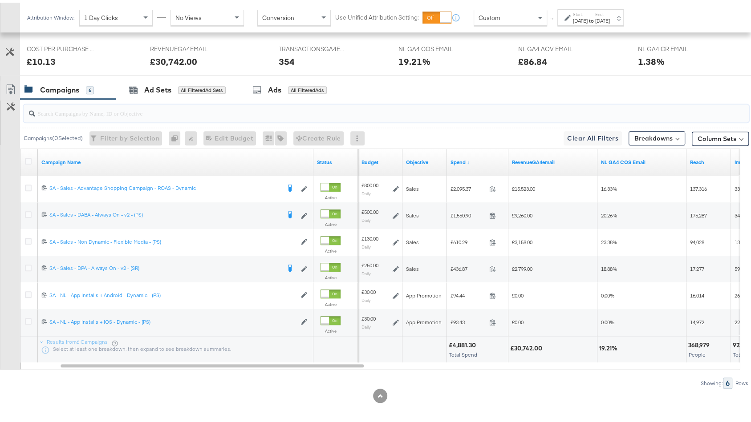
click at [595, 15] on strong "to" at bounding box center [591, 18] width 8 height 7
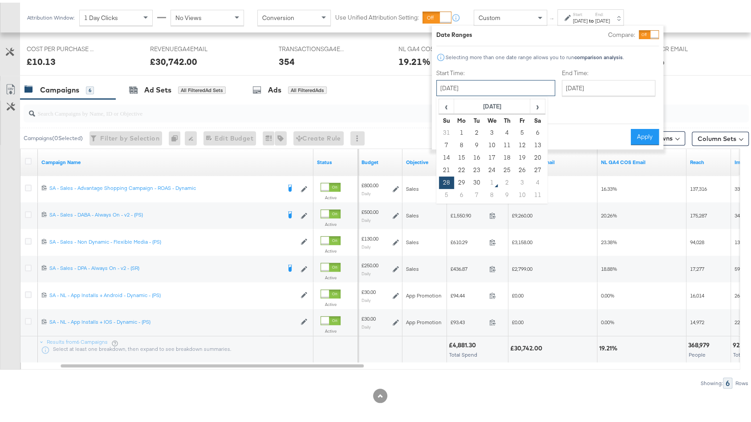
click at [475, 91] on input "September 28th 2025" at bounding box center [495, 85] width 119 height 16
click at [599, 104] on div "End Time: September 30th 2025 ‹ September 2025 › Su Mo Tu We Th Fr Sa 31 1 2 3 …" at bounding box center [610, 89] width 97 height 47
click at [446, 128] on button "Cancel" at bounding box center [452, 134] width 32 height 16
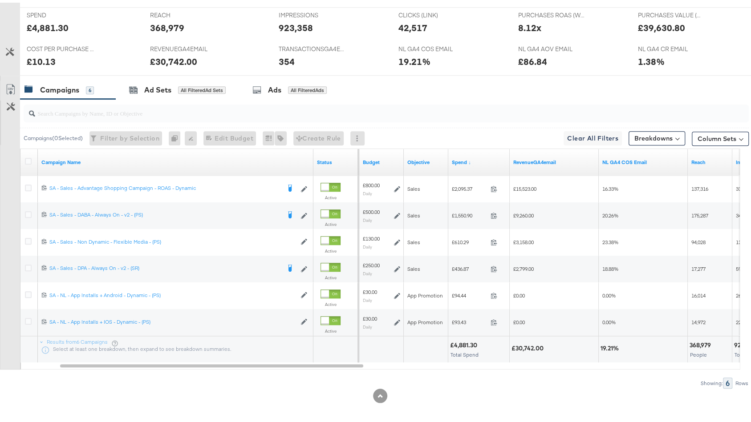
scroll to position [0, 0]
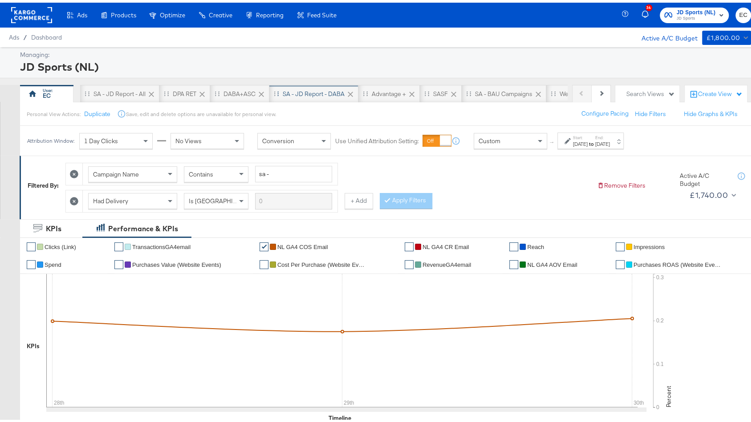
click at [331, 90] on div "SA - JD Report - DABA" at bounding box center [314, 91] width 62 height 8
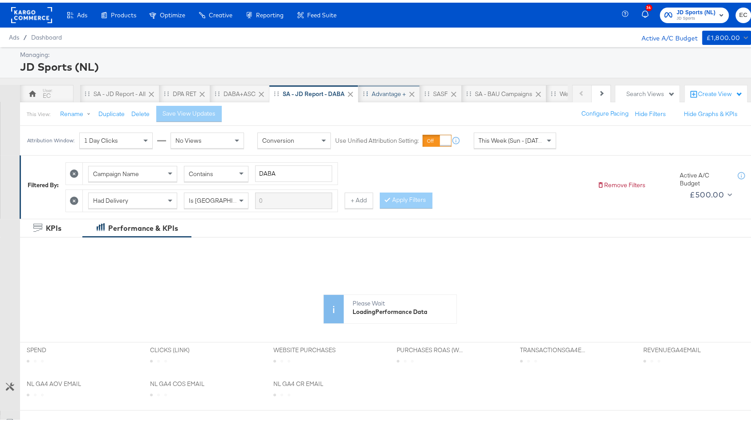
click at [381, 94] on div "Advantage +" at bounding box center [389, 91] width 34 height 8
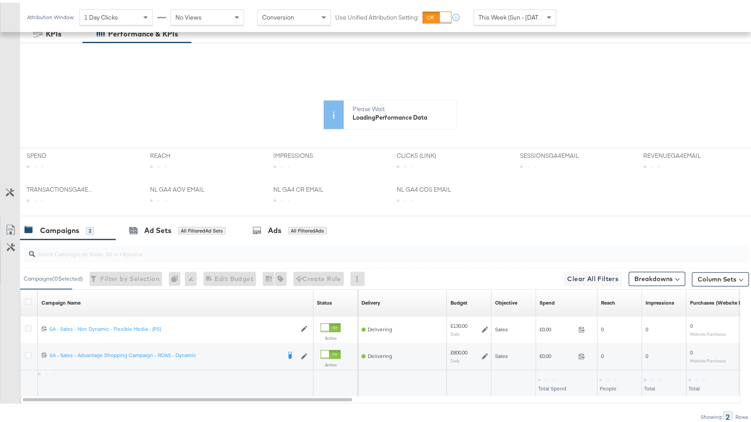
scroll to position [209, 0]
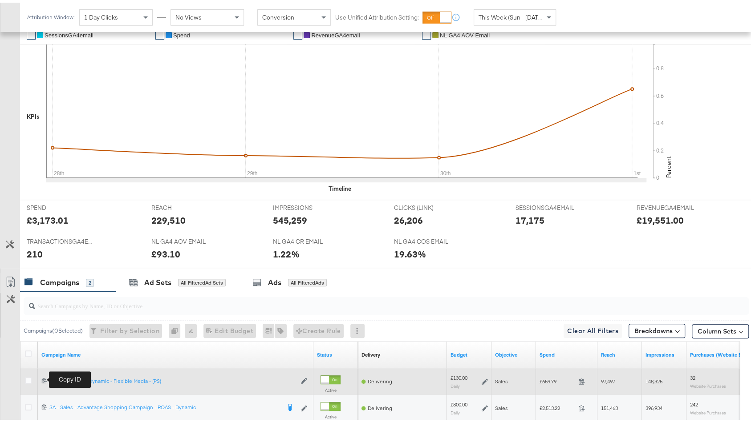
click at [41, 375] on icon at bounding box center [44, 378] width 6 height 6
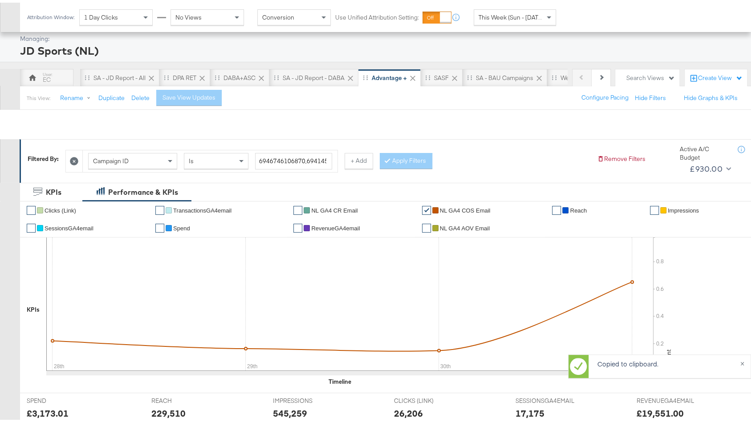
scroll to position [0, 0]
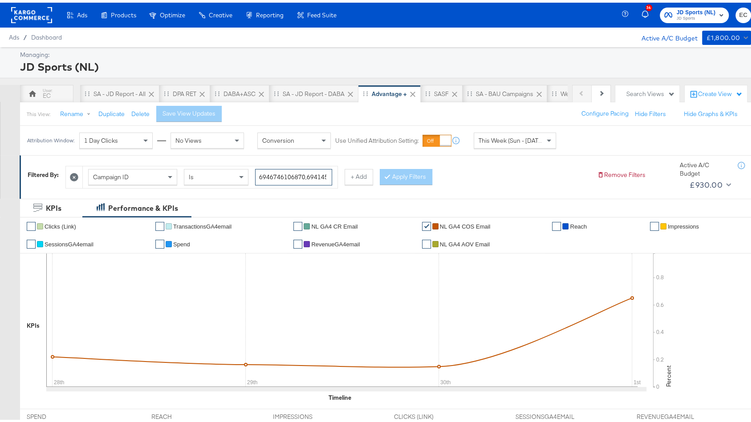
drag, startPoint x: 304, startPoint y: 172, endPoint x: 227, endPoint y: 171, distance: 77.0
click at [227, 172] on div "Campaign ID Is 6946746106870,6941453243670" at bounding box center [210, 174] width 244 height 16
type input "6941453243670"
click at [405, 174] on button "Apply Filters" at bounding box center [406, 174] width 53 height 16
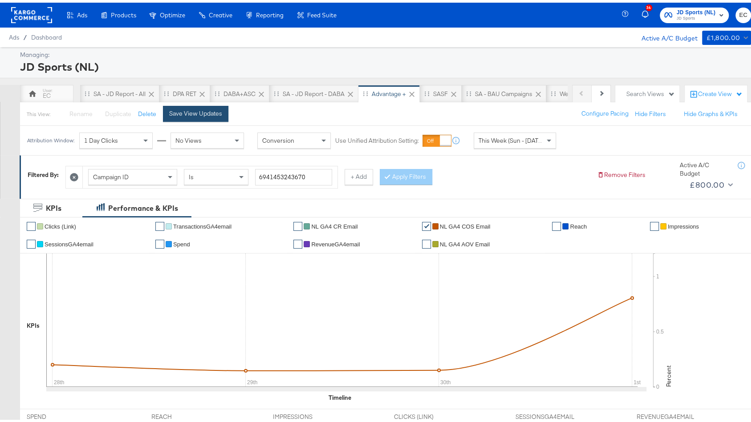
click at [207, 113] on div "Save View Updates" at bounding box center [195, 111] width 53 height 8
click at [343, 89] on div "SA - JD Report - DABA" at bounding box center [314, 91] width 62 height 8
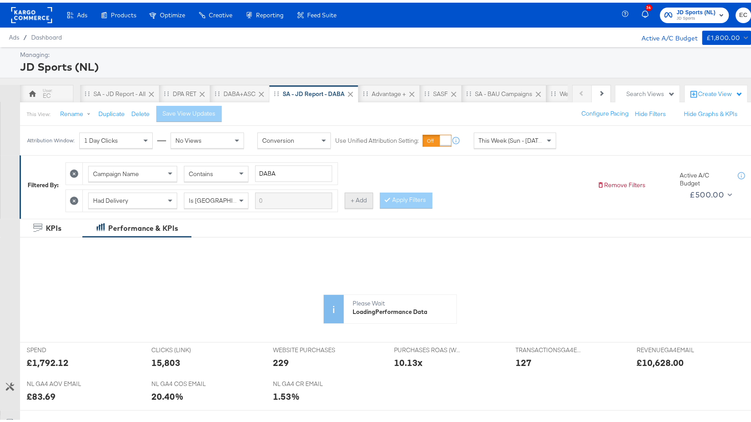
click at [367, 195] on button "+ Add" at bounding box center [358, 198] width 28 height 16
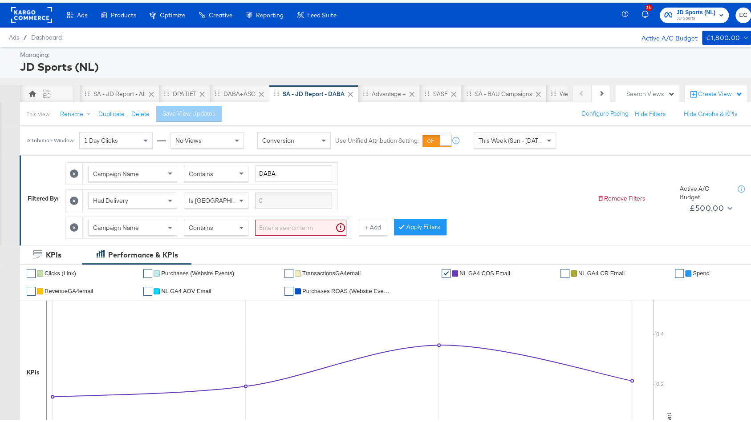
click at [133, 223] on span "Campaign Name" at bounding box center [116, 225] width 46 height 8
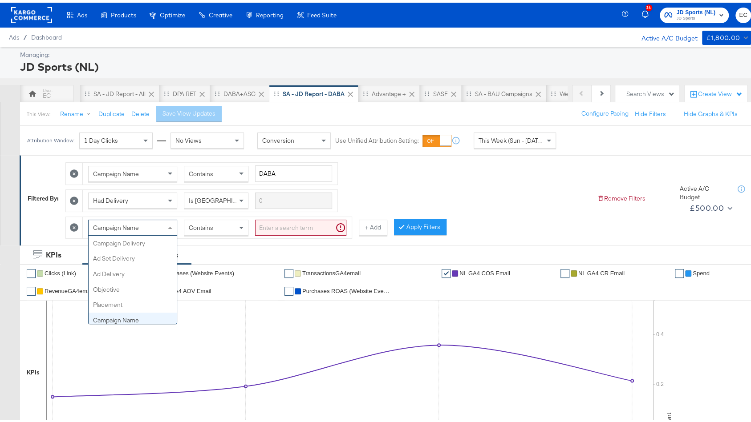
scroll to position [77, 0]
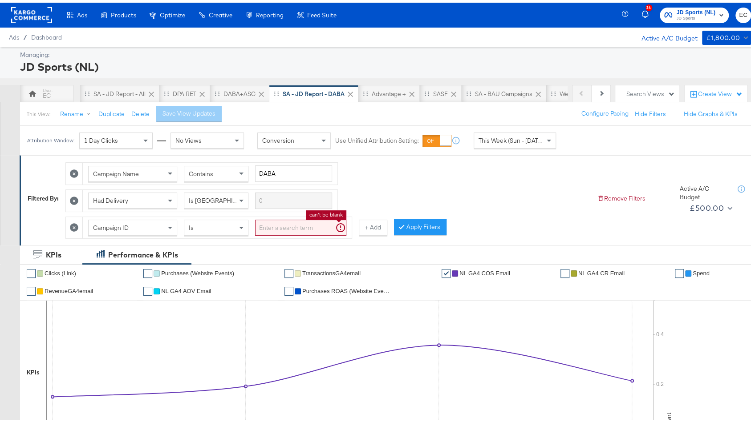
click at [269, 222] on input "search" at bounding box center [300, 225] width 91 height 16
paste input "6946746106870"
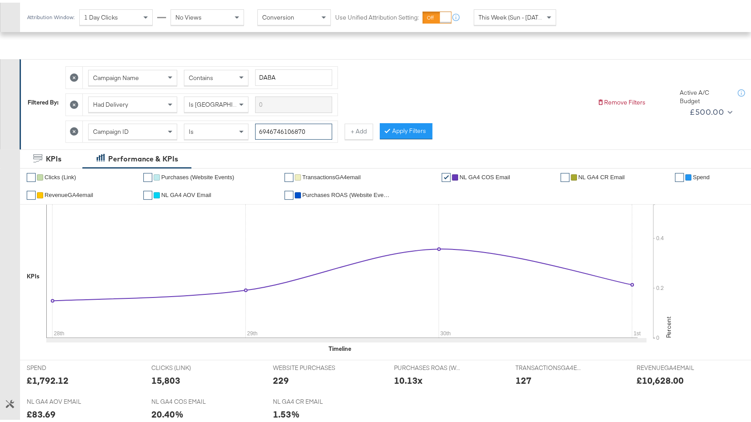
scroll to position [315, 0]
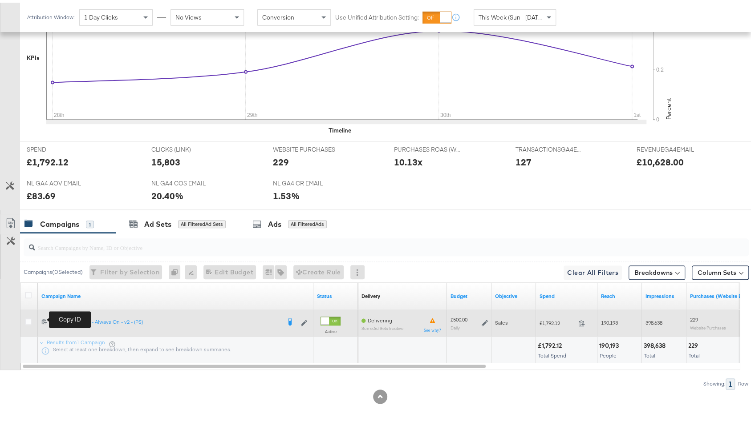
click at [45, 317] on icon at bounding box center [44, 318] width 5 height 5
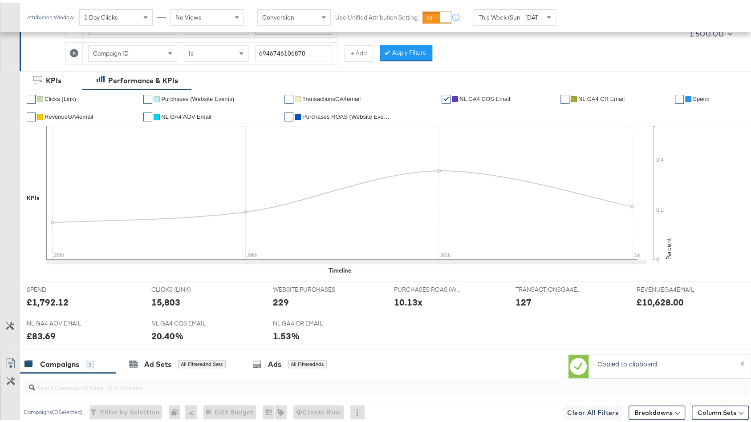
scroll to position [52, 0]
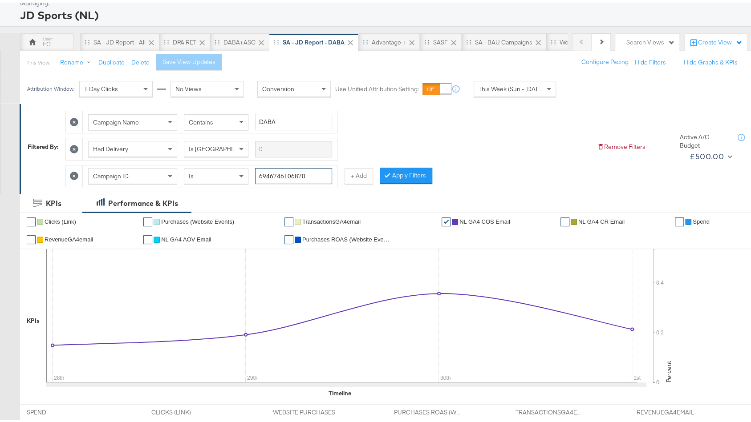
click at [309, 171] on input "6946746106870" at bounding box center [293, 174] width 77 height 16
paste input "6941368783270"
type input "6946746106870,6941368783270"
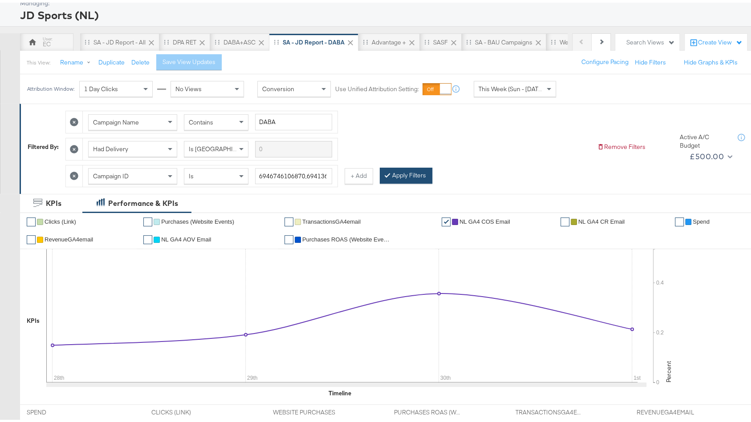
click at [416, 170] on button "Apply Filters" at bounding box center [406, 173] width 53 height 16
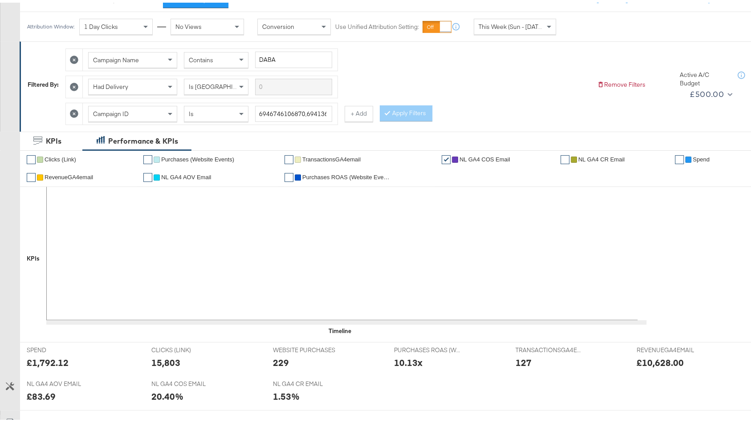
scroll to position [107, 0]
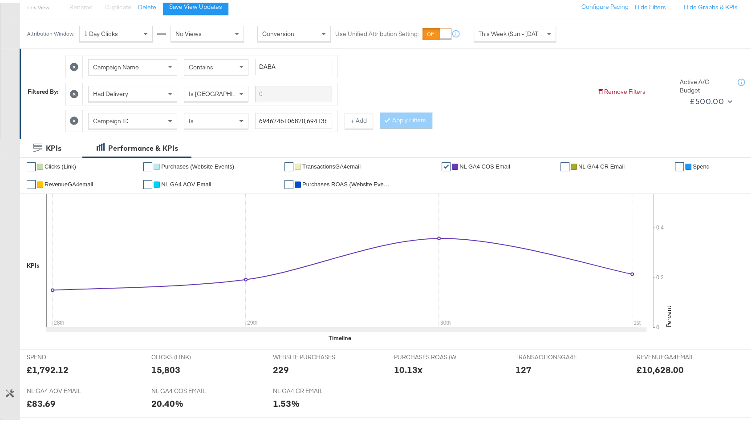
click at [72, 90] on icon at bounding box center [74, 91] width 8 height 8
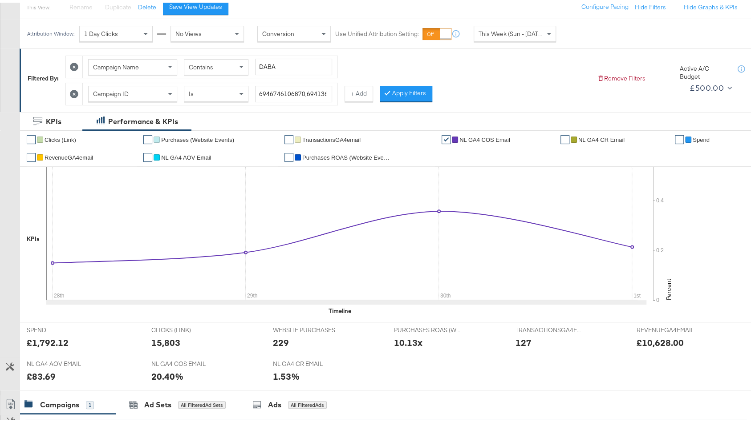
click at [73, 61] on icon at bounding box center [74, 64] width 8 height 8
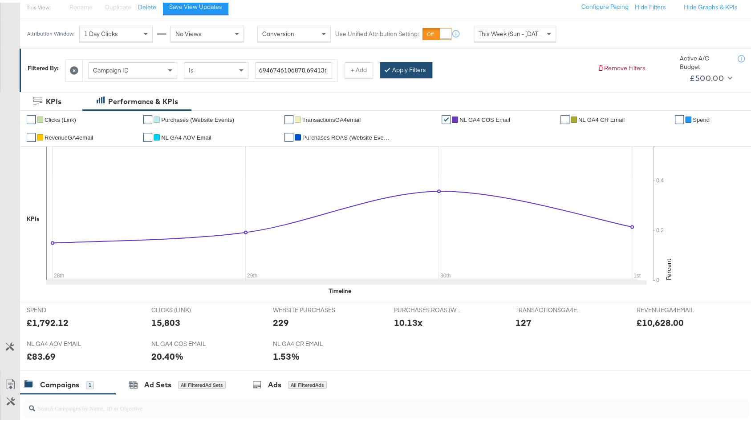
click at [399, 67] on button "Apply Filters" at bounding box center [406, 68] width 53 height 16
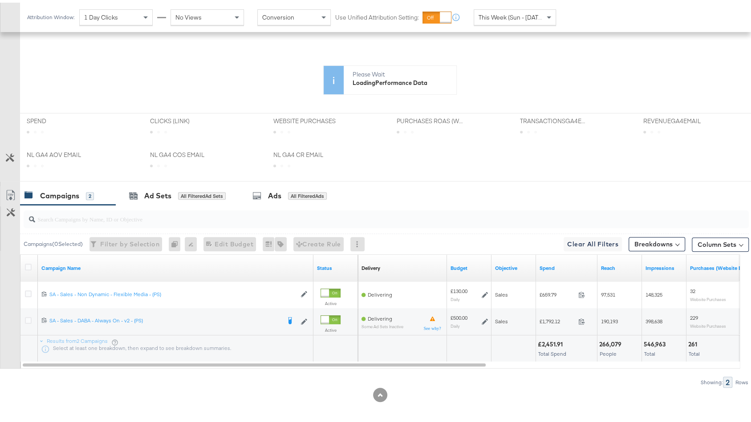
scroll to position [0, 0]
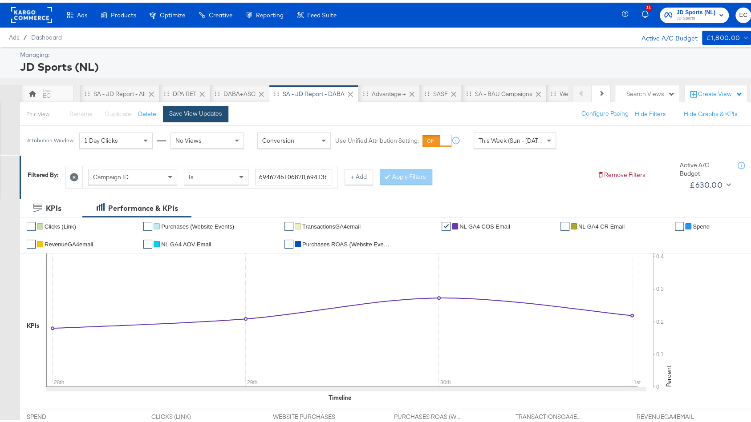
click at [192, 107] on div "Save View Updates" at bounding box center [195, 111] width 53 height 8
click at [390, 89] on div "Advantage +" at bounding box center [389, 91] width 34 height 8
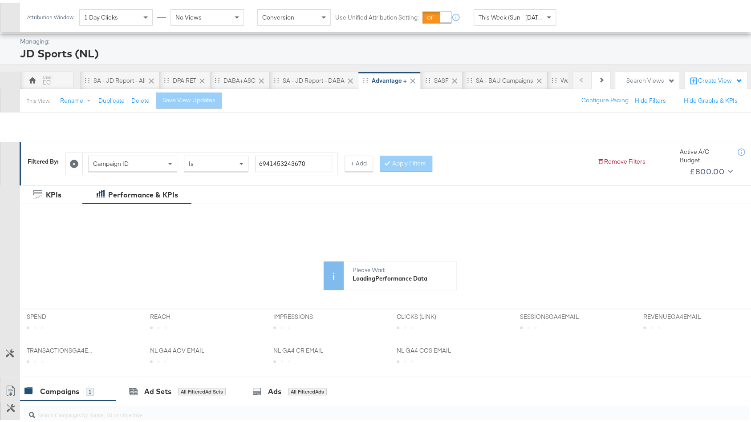
scroll to position [182, 0]
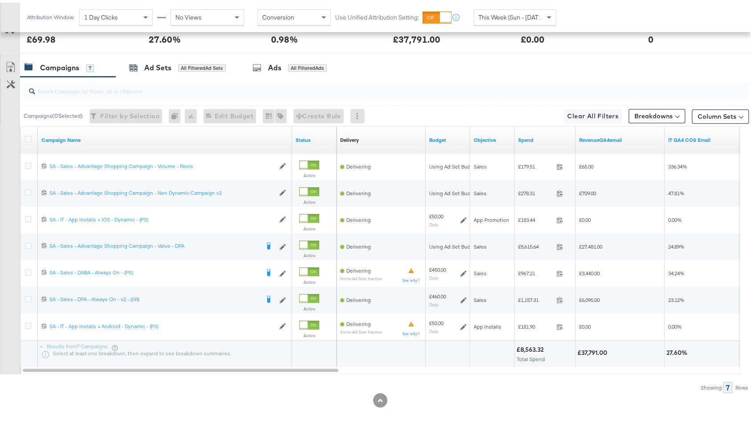
scroll to position [448, 0]
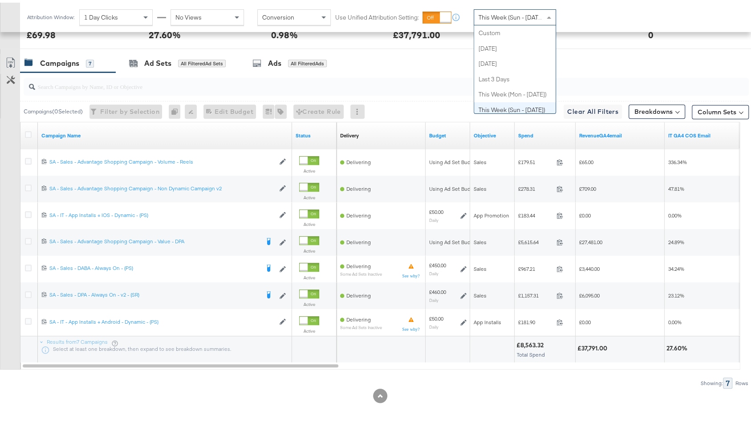
click at [506, 18] on span "This Week (Sun - [DATE])" at bounding box center [511, 15] width 67 height 8
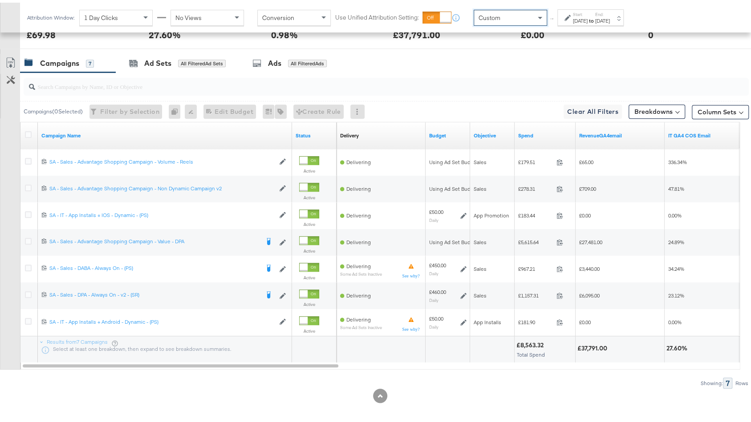
click at [579, 15] on div "[DATE]" at bounding box center [580, 18] width 15 height 7
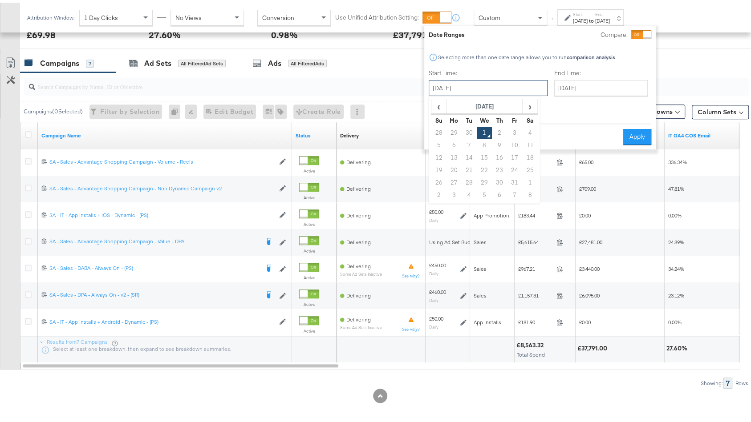
click at [452, 89] on input "[DATE]" at bounding box center [487, 85] width 119 height 16
click at [434, 130] on td "28" at bounding box center [438, 130] width 15 height 12
type input "[DATE]"
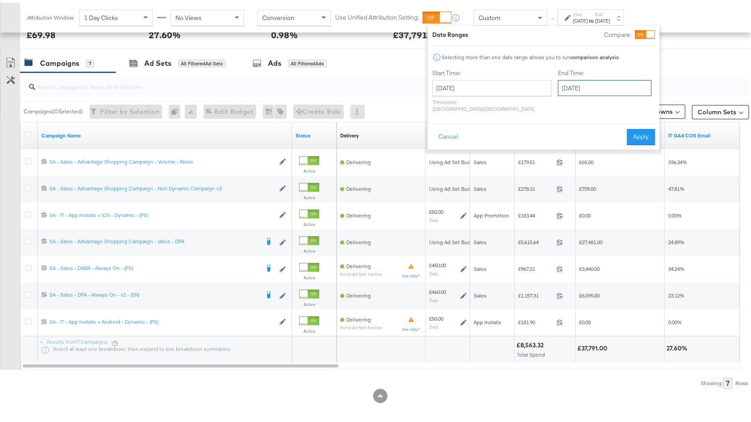
click at [568, 80] on input "[DATE]" at bounding box center [604, 85] width 93 height 16
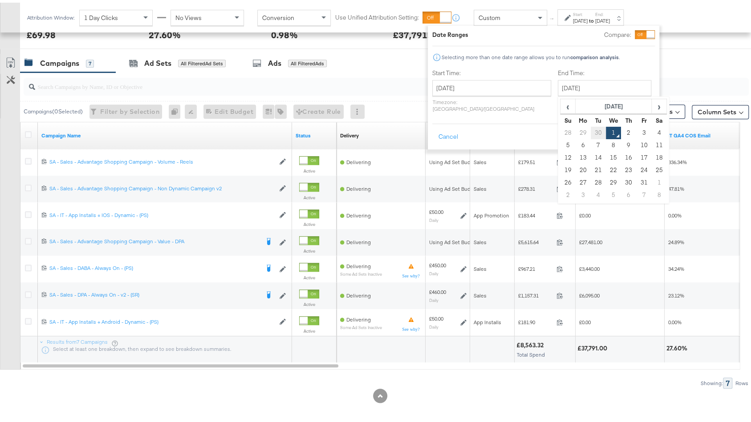
click at [590, 128] on td "30" at bounding box center [597, 130] width 15 height 12
type input "[DATE]"
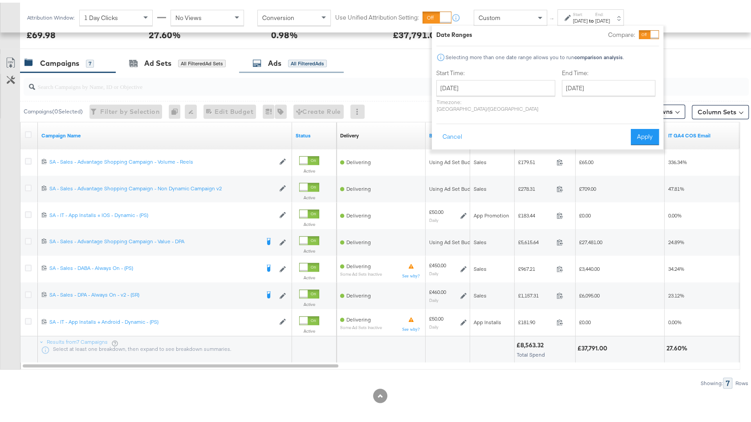
click at [650, 126] on button "Apply" at bounding box center [644, 134] width 28 height 16
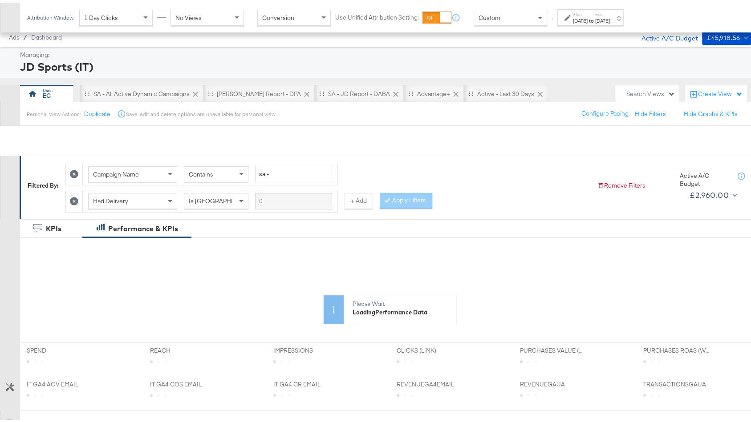
scroll to position [362, 0]
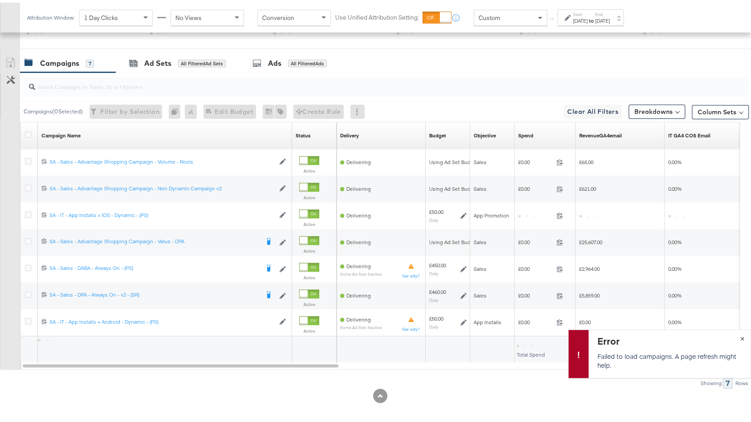
click at [735, 336] on div "Error Failed to load campaigns. A page refresh might help. ×" at bounding box center [659, 351] width 183 height 48
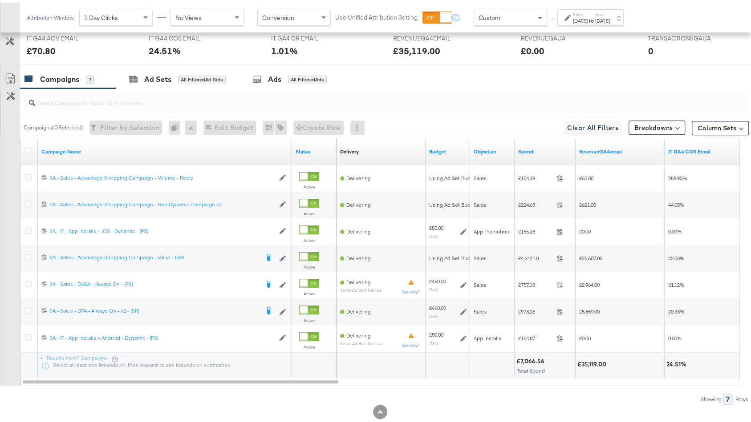
scroll to position [441, 0]
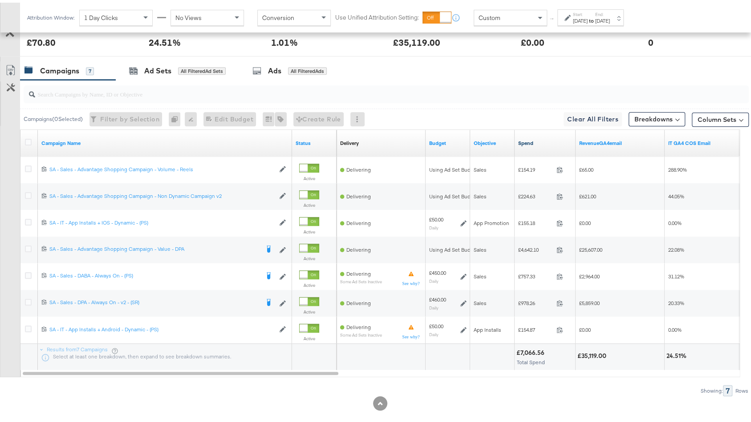
click at [539, 139] on link "Spend" at bounding box center [545, 140] width 54 height 7
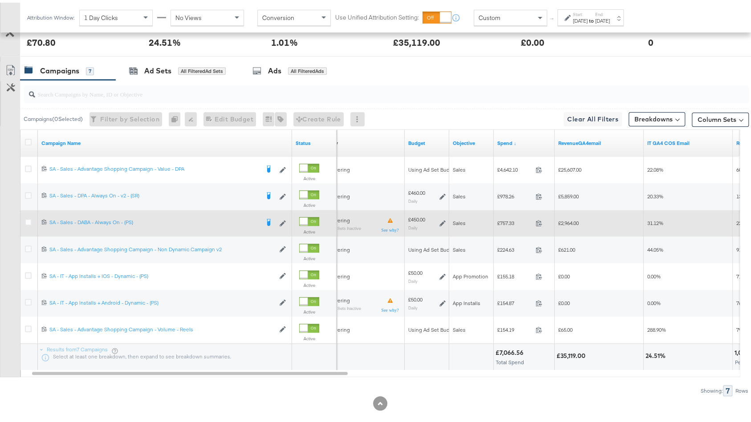
click at [444, 218] on icon at bounding box center [442, 221] width 6 height 6
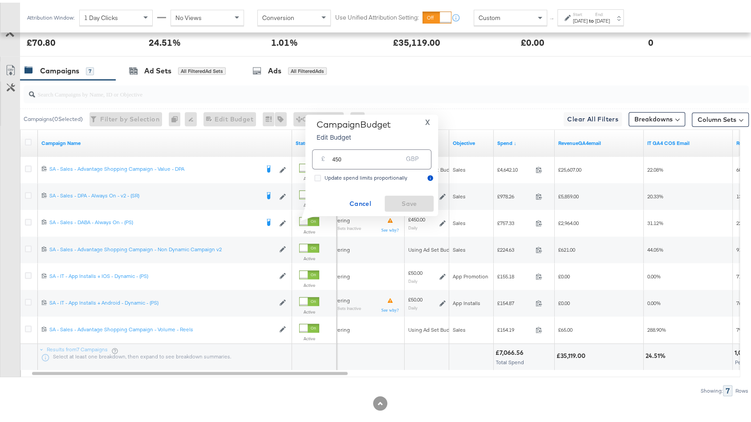
click at [340, 157] on input "450" at bounding box center [367, 153] width 70 height 19
type input "480"
click at [402, 199] on span "Save" at bounding box center [409, 201] width 42 height 11
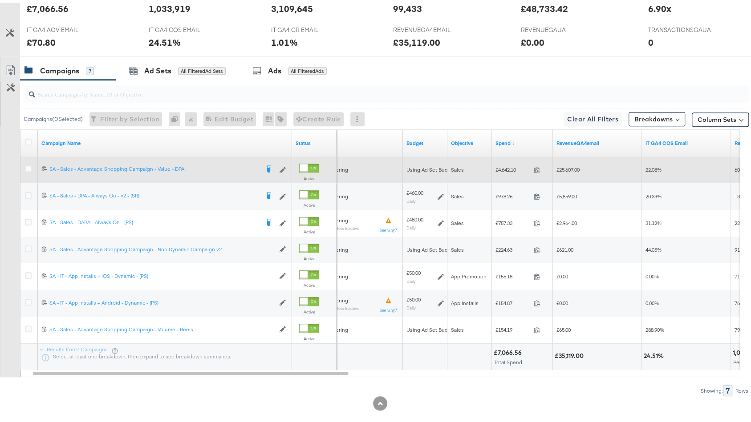
scroll to position [0, 0]
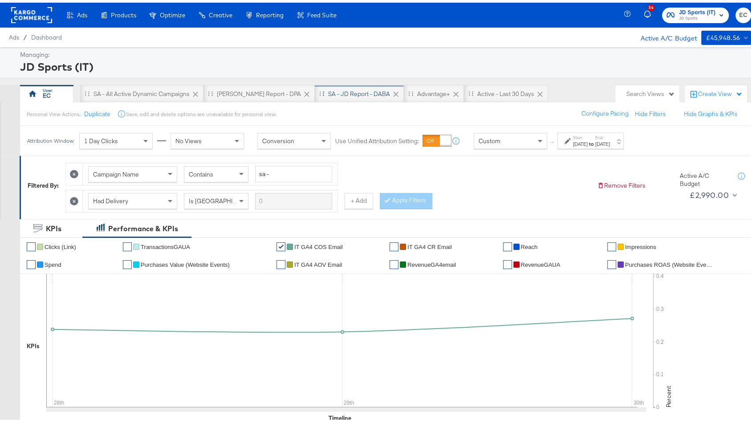
click at [335, 89] on div "SA - JD Report - DABA" at bounding box center [359, 91] width 62 height 8
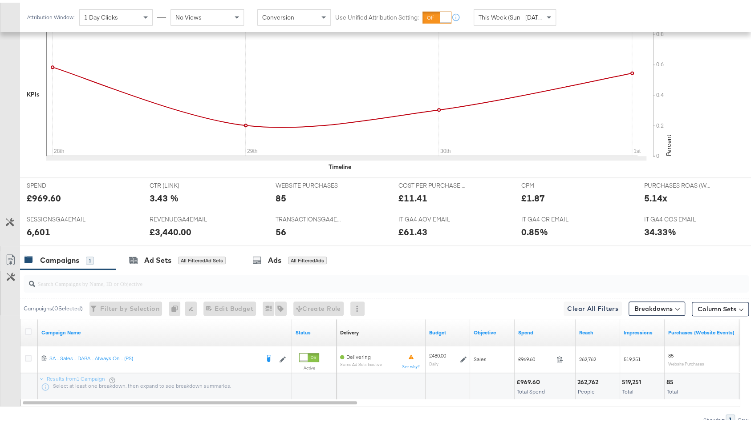
scroll to position [341, 0]
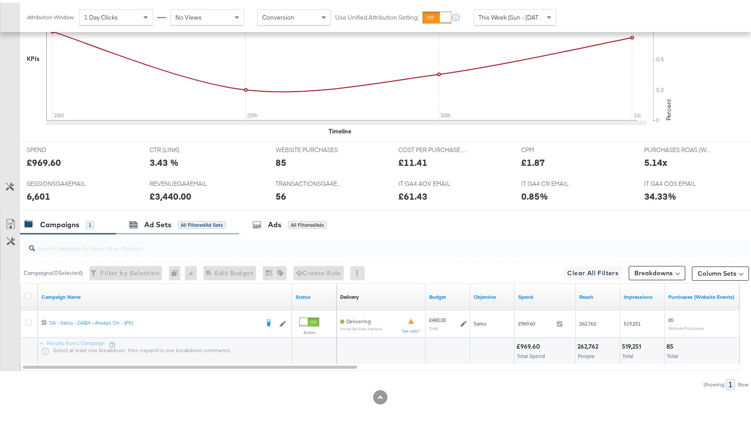
click at [189, 225] on div "Ad Sets All Filtered Ad Sets" at bounding box center [177, 222] width 123 height 19
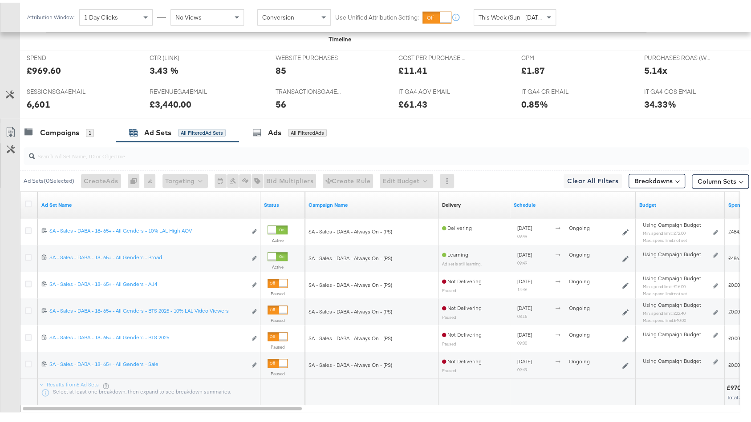
scroll to position [463, 0]
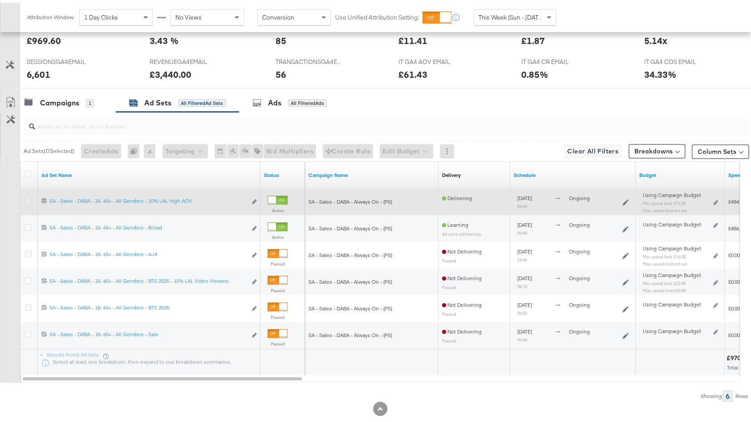
click at [30, 197] on icon at bounding box center [28, 198] width 7 height 7
click at [0, 0] on input "checkbox" at bounding box center [0, 0] width 0 height 0
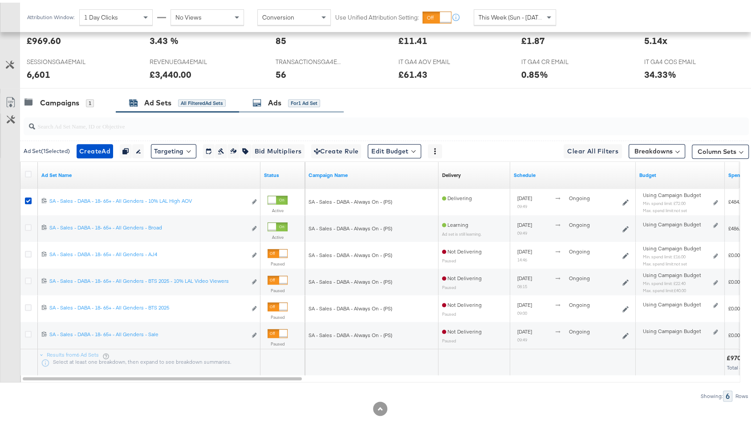
click at [309, 101] on div "Ads for 1 Ad Set" at bounding box center [286, 100] width 68 height 10
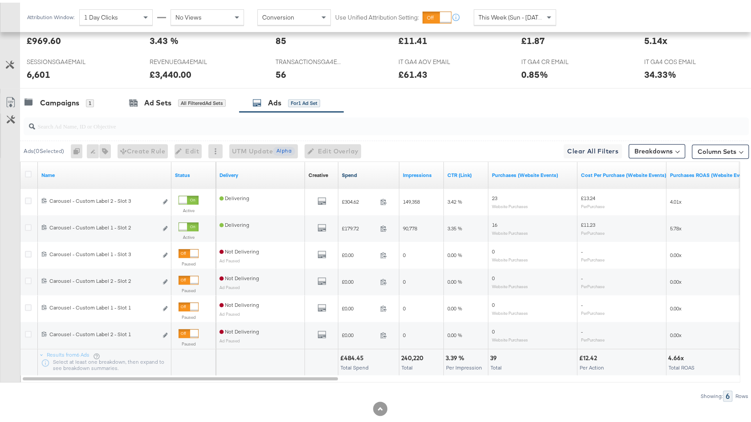
click at [373, 170] on link "Spend" at bounding box center [369, 172] width 54 height 7
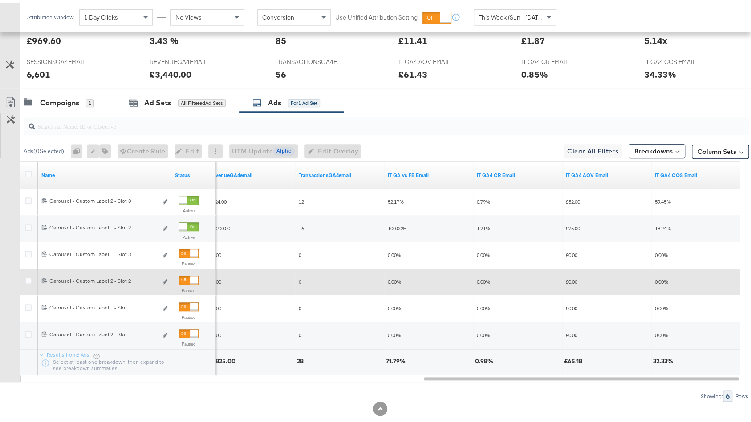
click at [189, 274] on div at bounding box center [188, 277] width 20 height 9
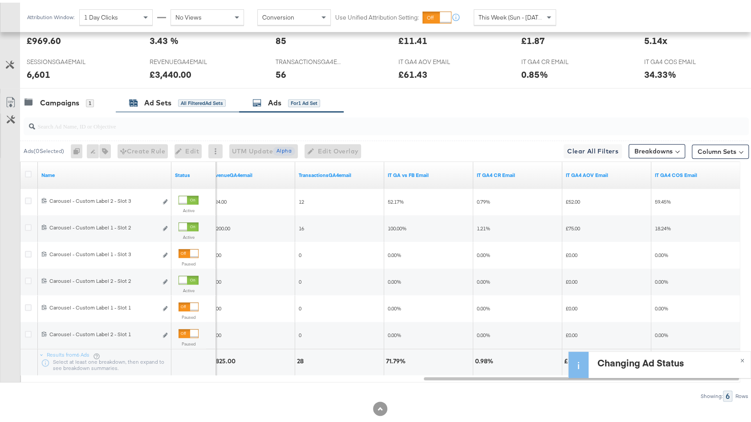
click at [194, 100] on div "All Filtered Ad Sets" at bounding box center [202, 101] width 48 height 8
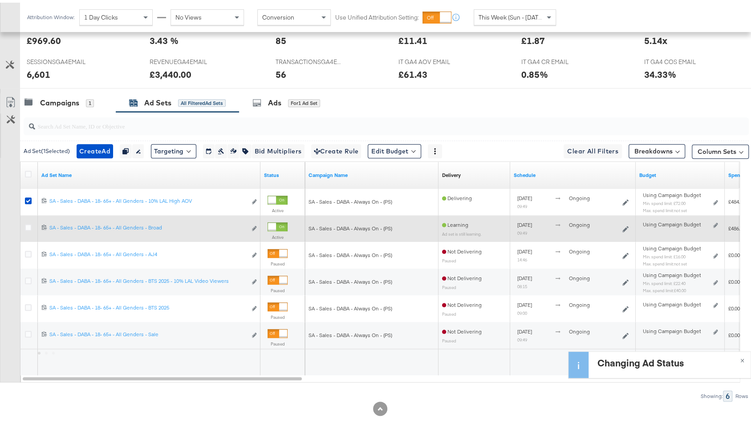
click at [26, 218] on div at bounding box center [29, 226] width 16 height 16
click at [28, 222] on icon at bounding box center [28, 225] width 7 height 7
click at [0, 0] on input "checkbox" at bounding box center [0, 0] width 0 height 0
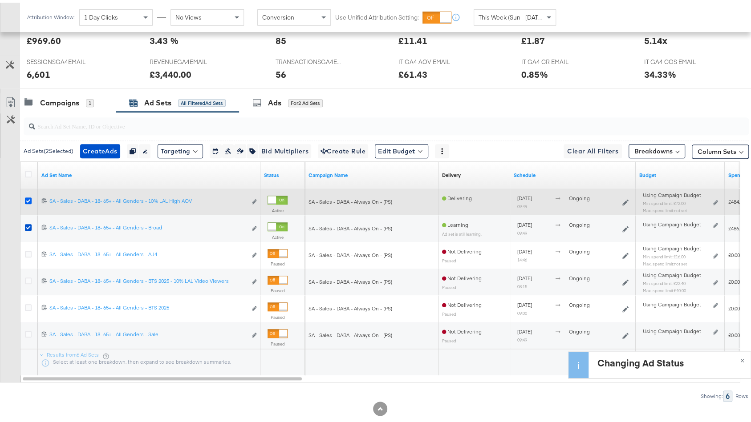
click at [28, 195] on icon at bounding box center [28, 198] width 7 height 7
click at [0, 0] on input "checkbox" at bounding box center [0, 0] width 0 height 0
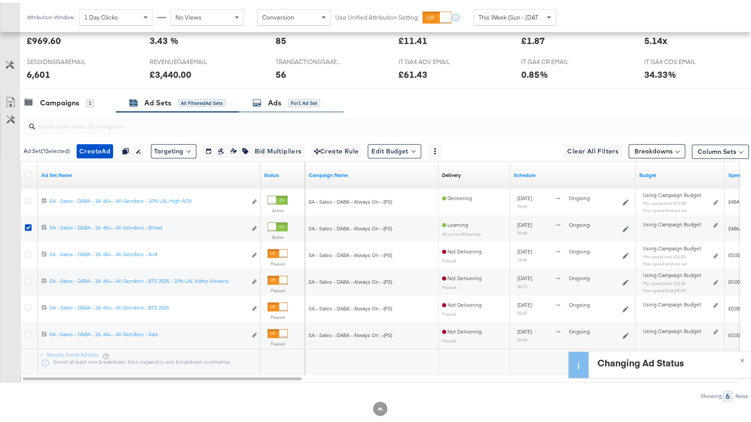
click at [269, 104] on div "Ads for 1 Ad Set" at bounding box center [291, 100] width 105 height 19
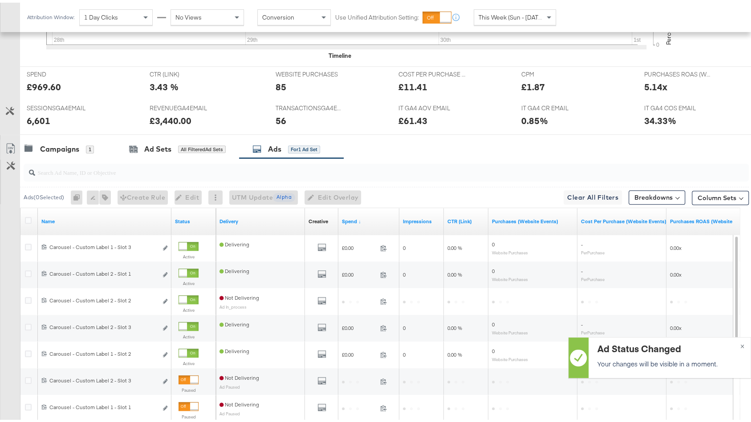
scroll to position [501, 0]
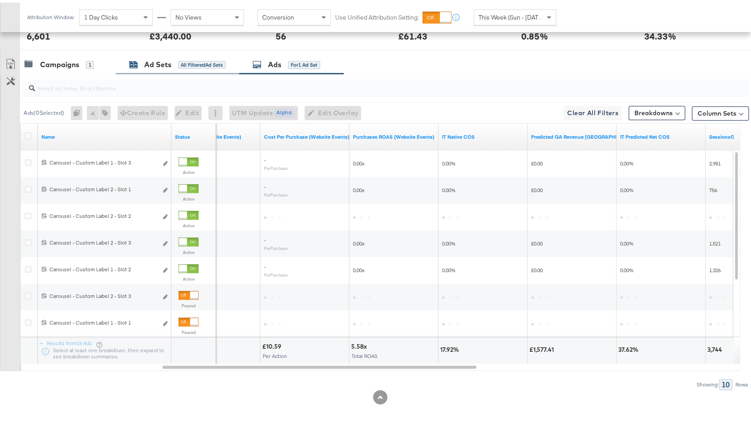
click at [205, 59] on div "All Filtered Ad Sets" at bounding box center [202, 62] width 48 height 8
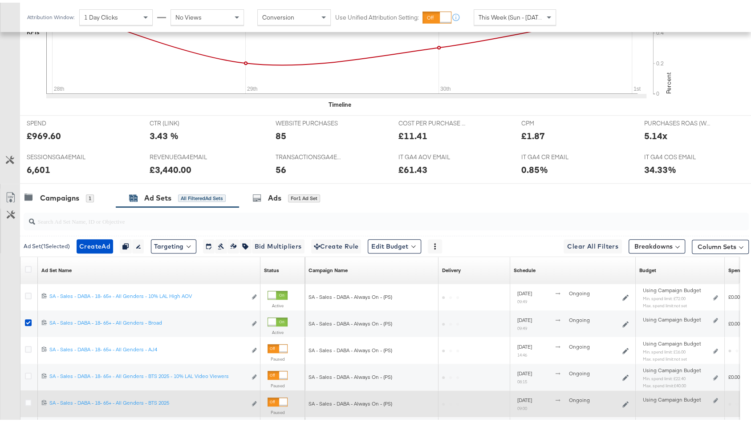
scroll to position [474, 0]
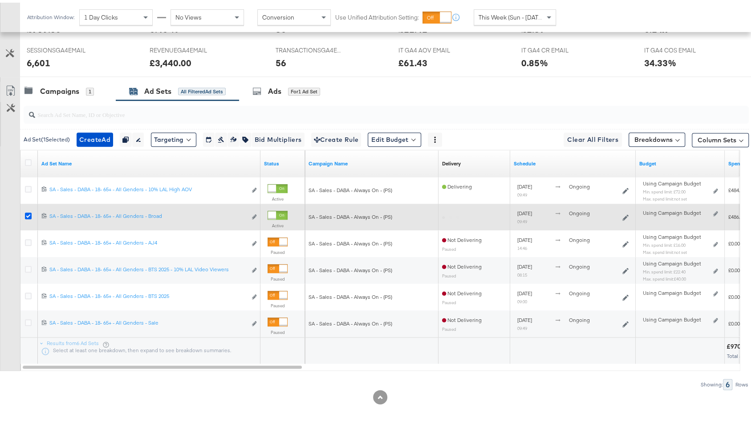
click at [28, 210] on icon at bounding box center [28, 213] width 7 height 7
click at [0, 0] on input "checkbox" at bounding box center [0, 0] width 0 height 0
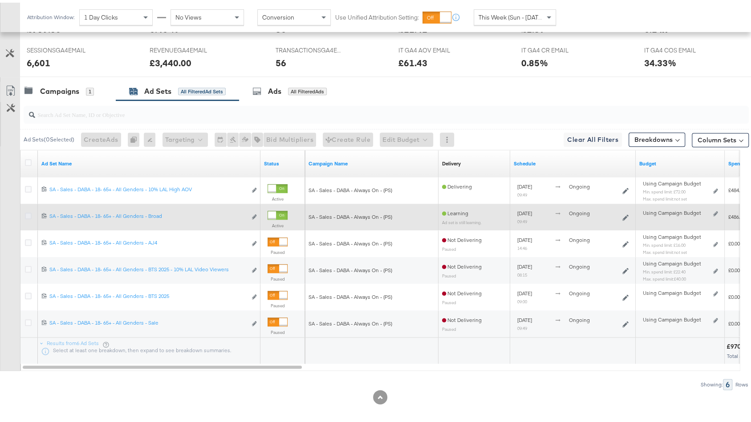
click at [28, 210] on icon at bounding box center [28, 213] width 7 height 7
click at [0, 0] on input "checkbox" at bounding box center [0, 0] width 0 height 0
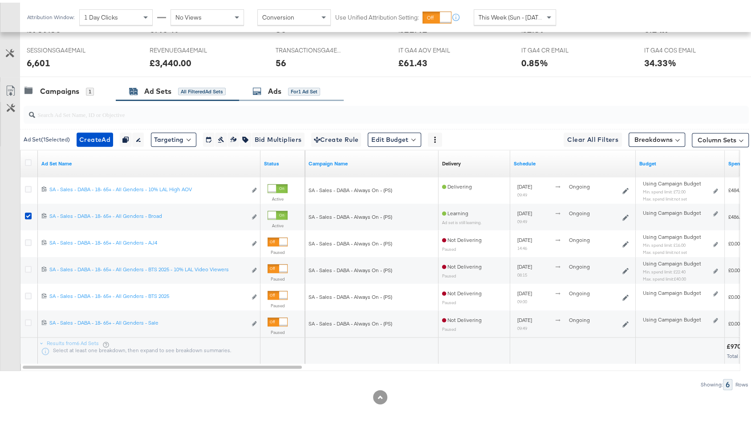
click at [296, 85] on div "for 1 Ad Set" at bounding box center [304, 89] width 32 height 8
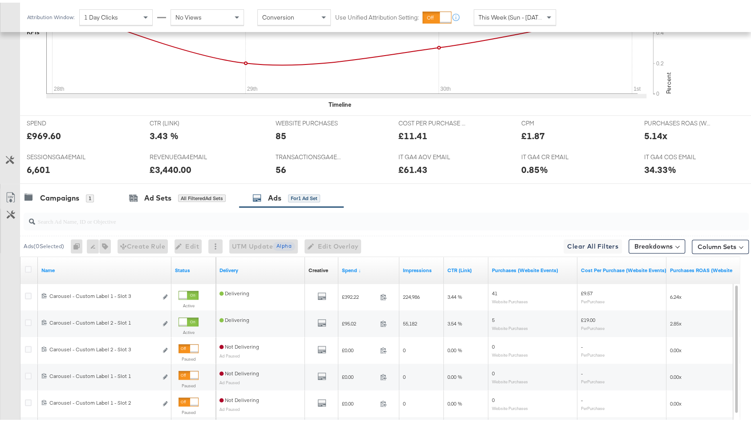
scroll to position [501, 0]
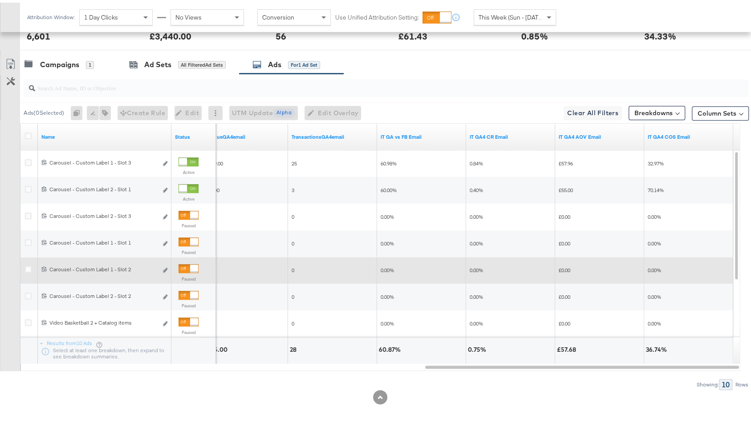
click at [187, 265] on div at bounding box center [188, 266] width 20 height 9
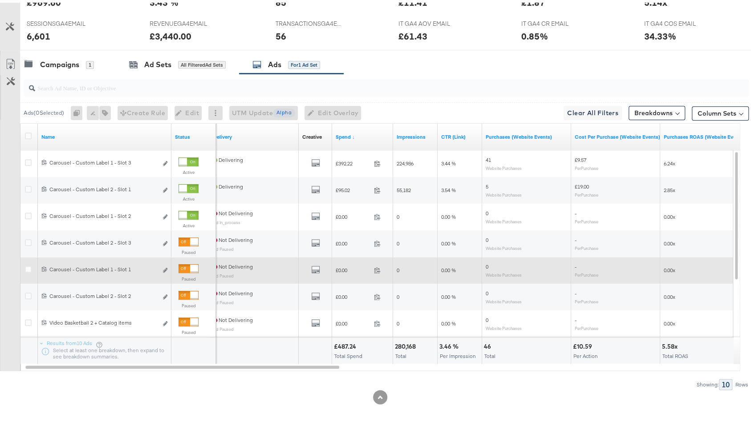
scroll to position [0, 0]
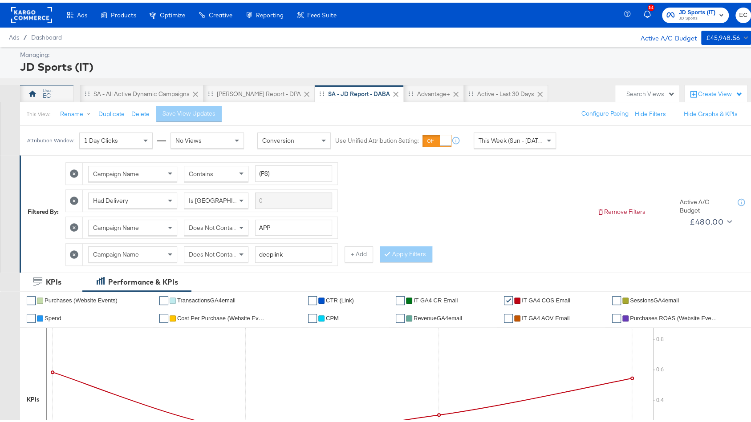
click at [40, 85] on div "EC" at bounding box center [46, 91] width 53 height 18
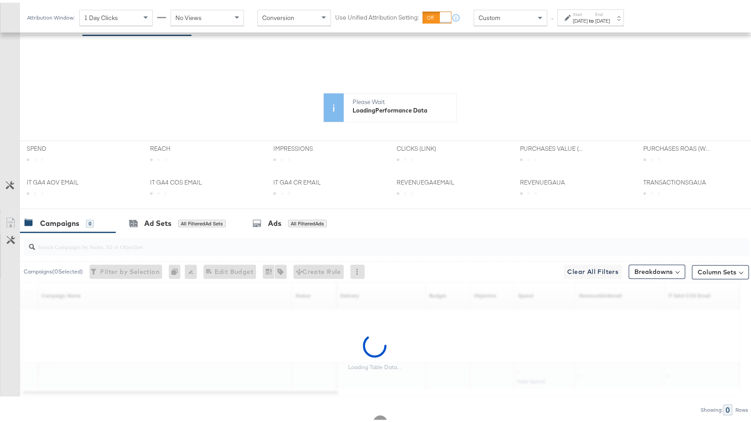
scroll to position [229, 0]
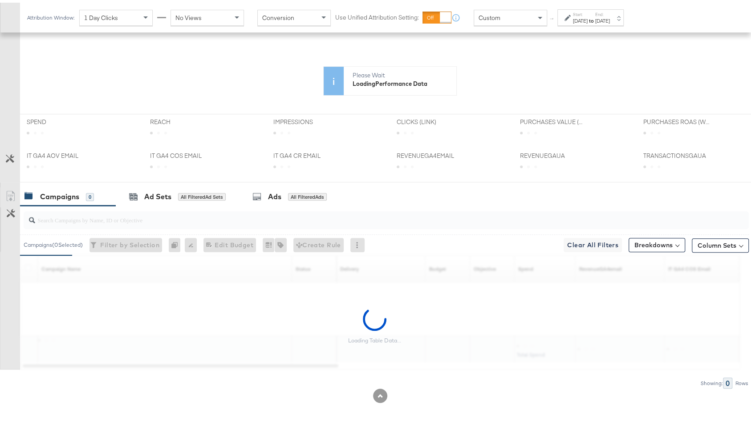
click at [279, 214] on input "search" at bounding box center [358, 213] width 647 height 17
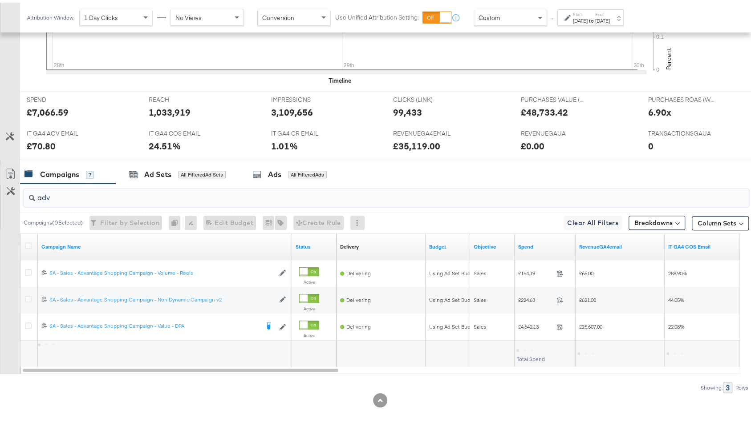
scroll to position [342, 0]
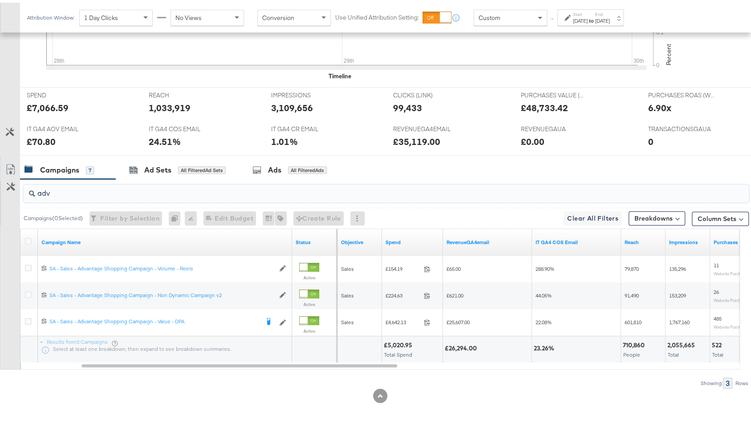
type input "adv"
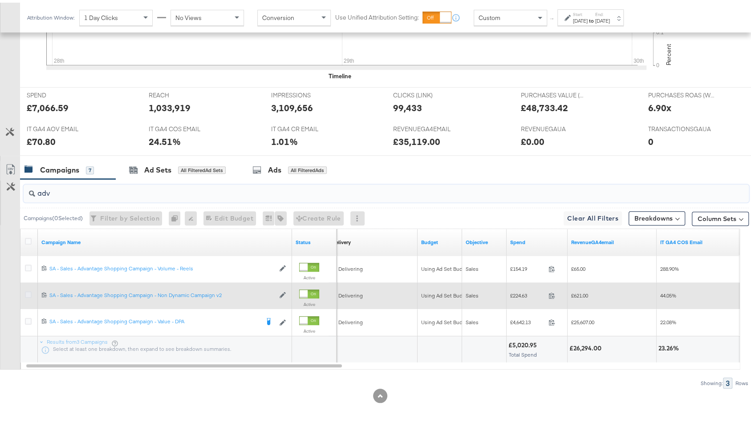
click at [28, 290] on icon at bounding box center [28, 292] width 7 height 7
click at [0, 0] on input "checkbox" at bounding box center [0, 0] width 0 height 0
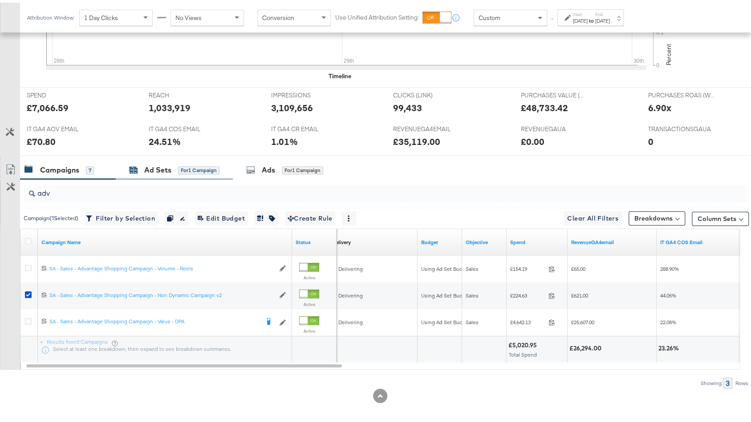
click at [210, 164] on div "for 1 Campaign" at bounding box center [198, 168] width 41 height 8
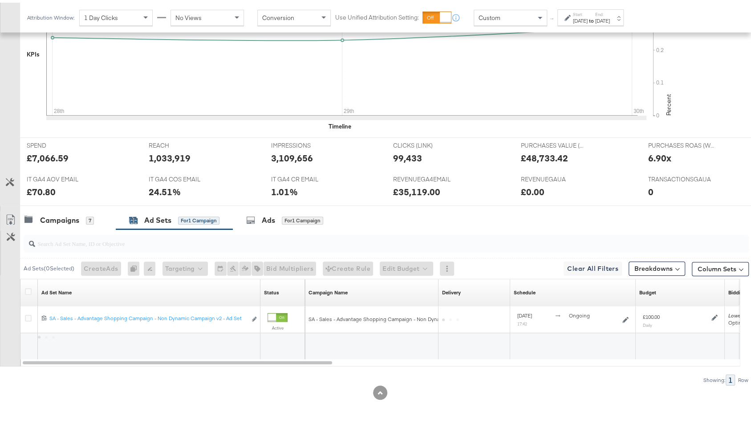
scroll to position [289, 0]
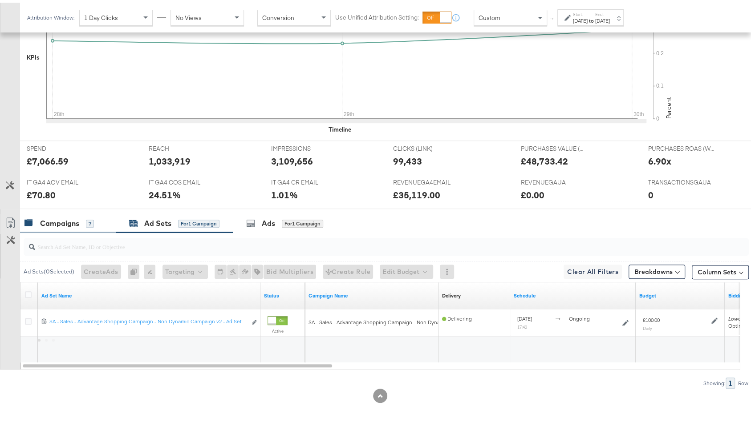
click at [88, 217] on div "7" at bounding box center [90, 221] width 8 height 8
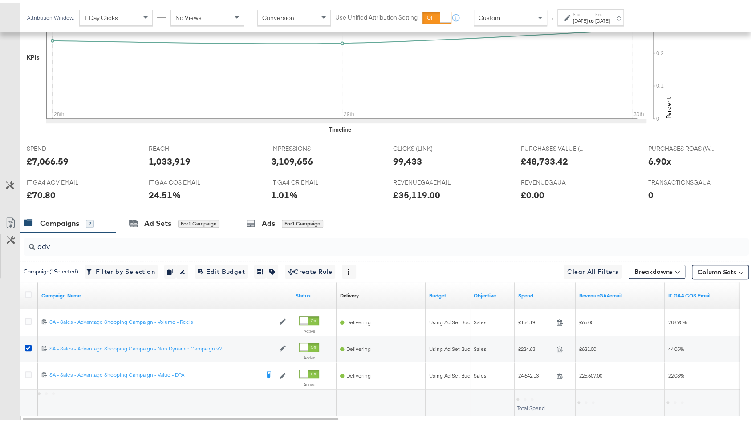
scroll to position [342, 0]
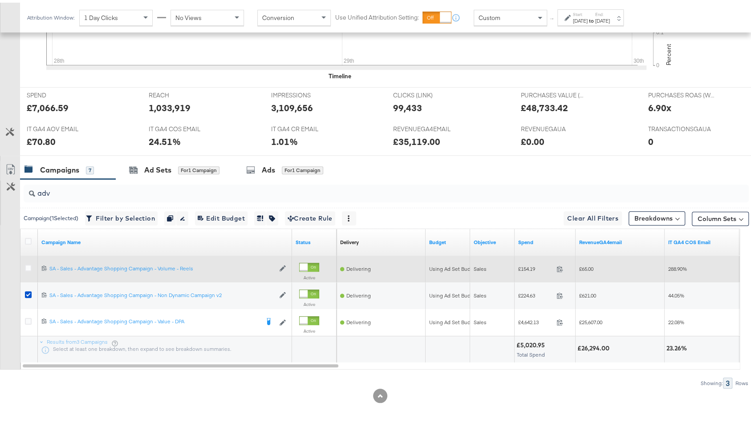
click at [26, 266] on div at bounding box center [29, 266] width 9 height 9
click at [26, 263] on icon at bounding box center [28, 265] width 7 height 7
click at [0, 0] on input "checkbox" at bounding box center [0, 0] width 0 height 0
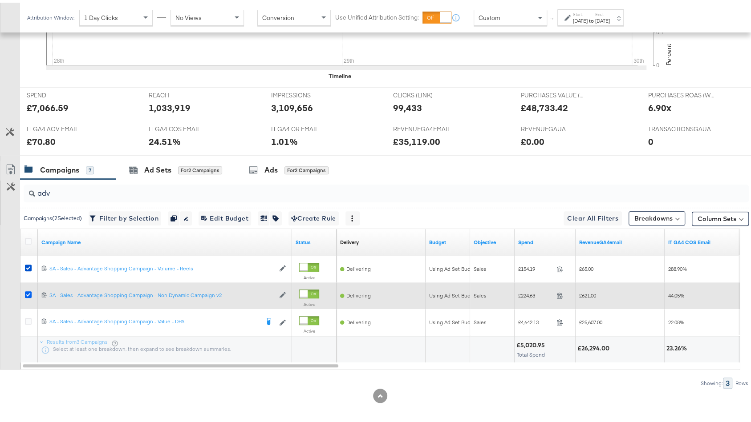
click at [26, 289] on icon at bounding box center [28, 292] width 7 height 7
click at [0, 0] on input "checkbox" at bounding box center [0, 0] width 0 height 0
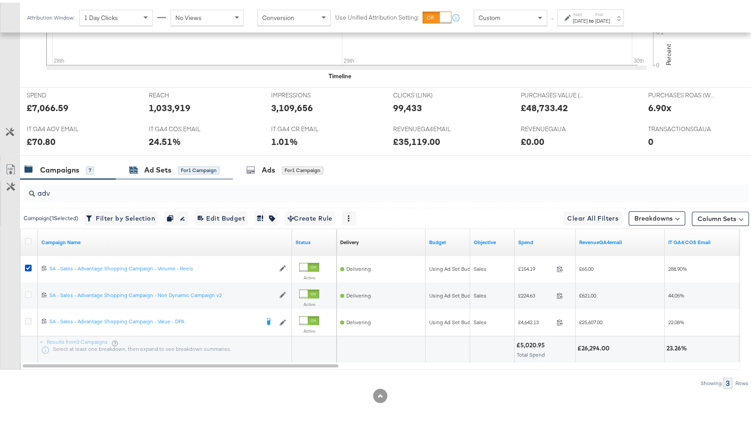
click at [183, 166] on div "for 1 Campaign" at bounding box center [198, 168] width 41 height 8
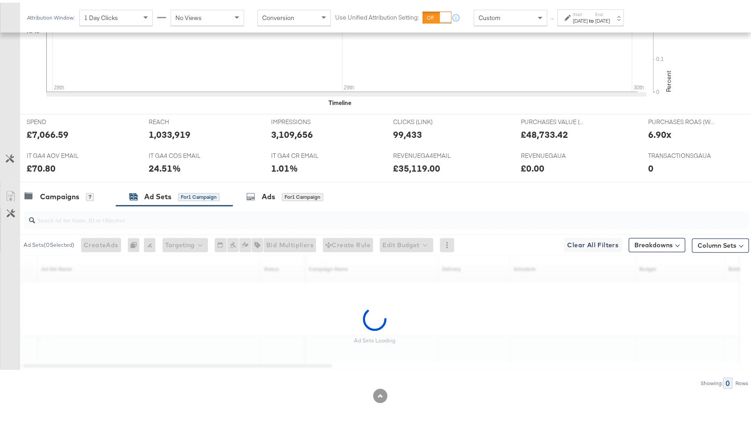
scroll to position [289, 0]
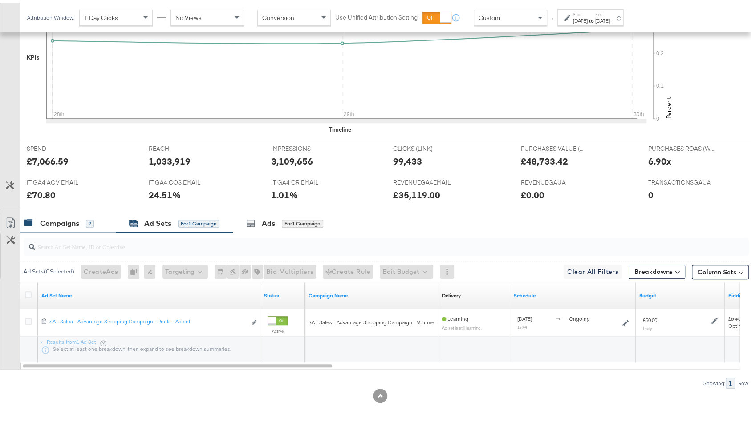
click at [82, 220] on div "Campaigns 7" at bounding box center [58, 221] width 69 height 10
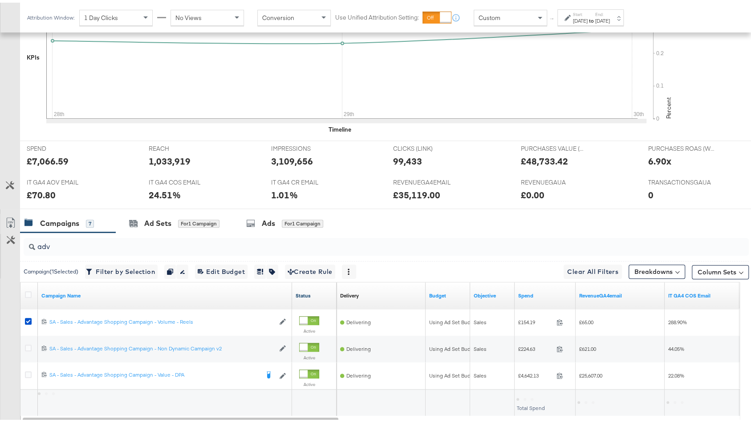
scroll to position [342, 0]
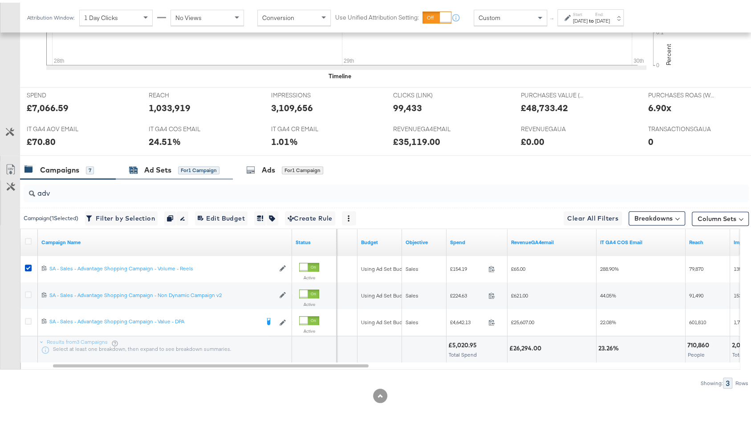
click at [177, 169] on div "Ad Sets for 1 Campaign" at bounding box center [174, 167] width 90 height 10
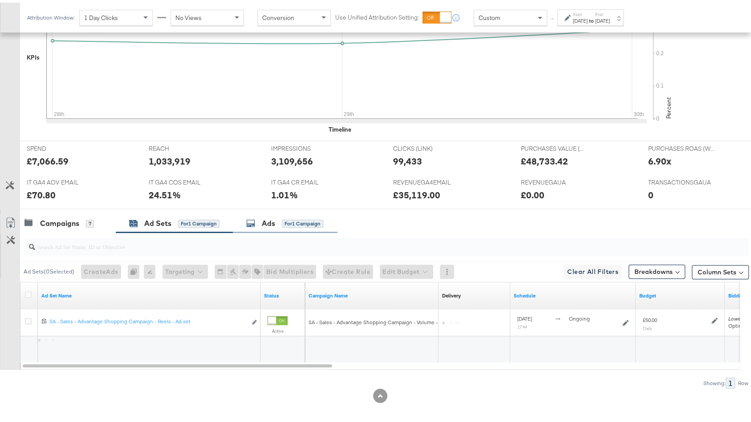
click at [275, 223] on div "Ads" at bounding box center [268, 221] width 13 height 10
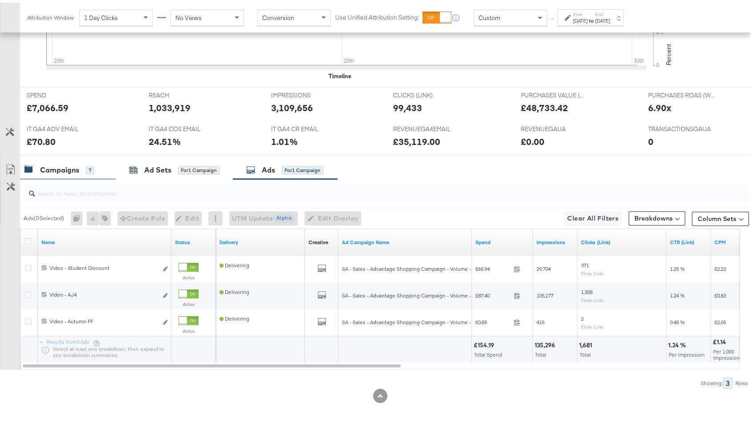
click at [81, 162] on div "Campaigns 7" at bounding box center [58, 167] width 69 height 10
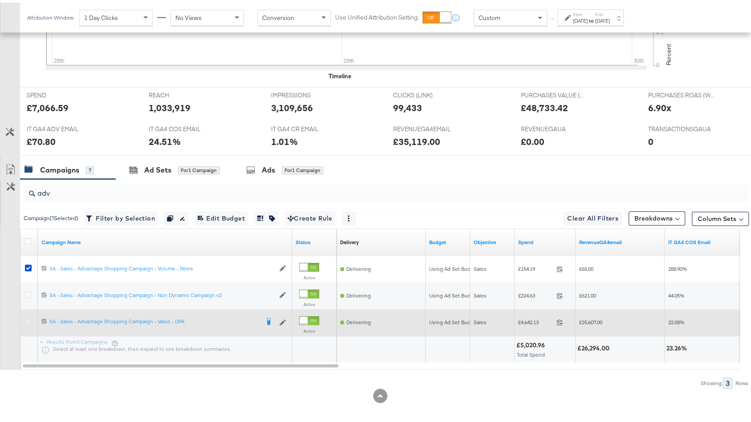
click at [29, 315] on icon at bounding box center [28, 318] width 7 height 7
click at [0, 0] on input "checkbox" at bounding box center [0, 0] width 0 height 0
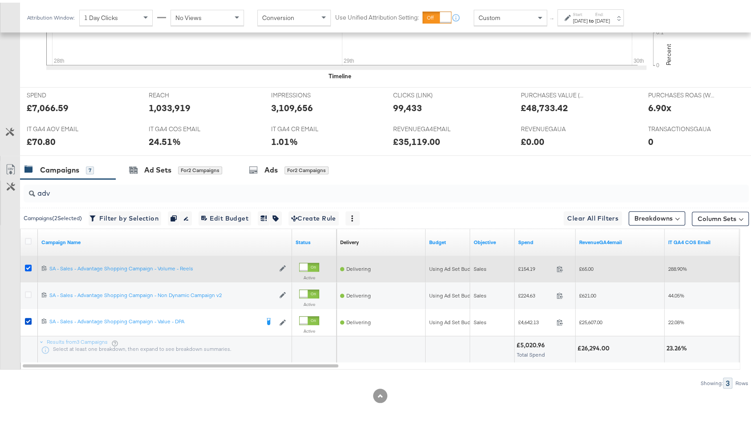
click at [26, 262] on icon at bounding box center [28, 265] width 7 height 7
click at [0, 0] on input "checkbox" at bounding box center [0, 0] width 0 height 0
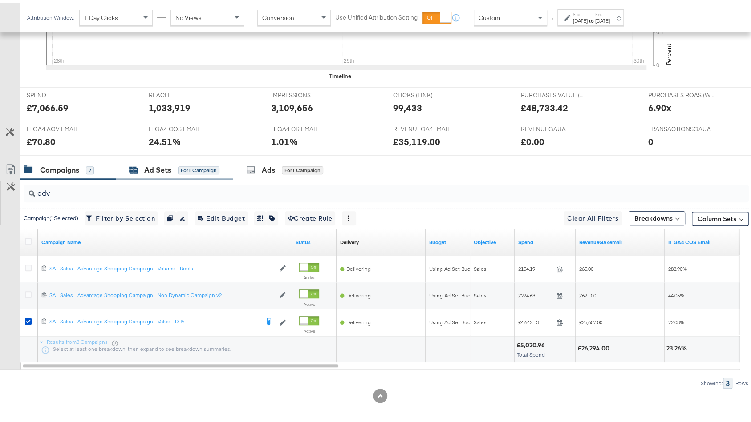
click at [169, 167] on div "Ad Sets" at bounding box center [157, 167] width 27 height 10
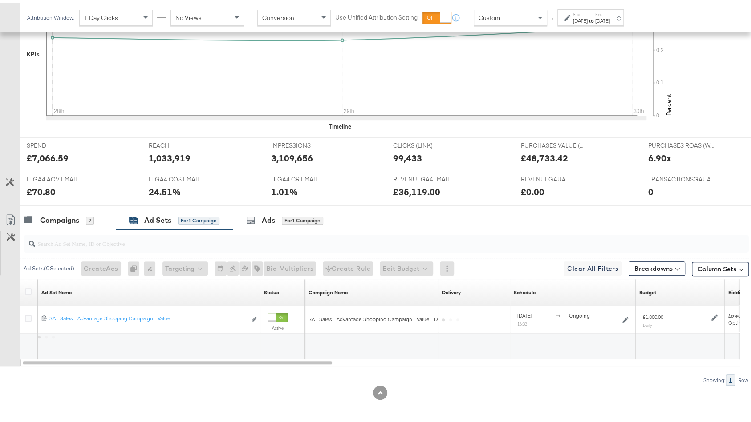
scroll to position [289, 0]
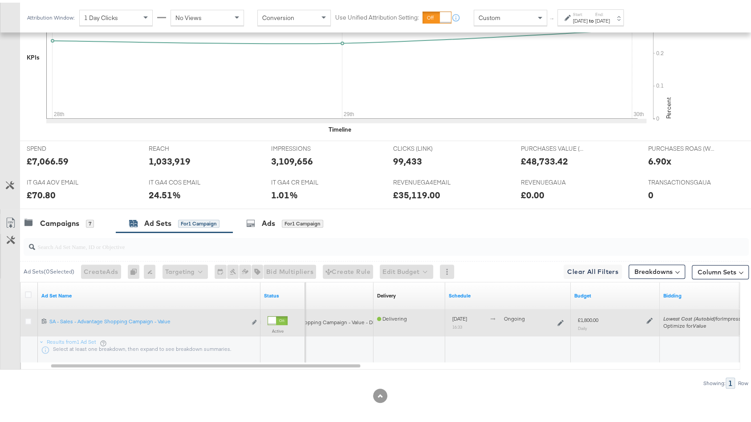
click at [653, 315] on div "£1,800.00 Daily" at bounding box center [615, 321] width 82 height 22
click at [650, 315] on icon at bounding box center [649, 318] width 6 height 6
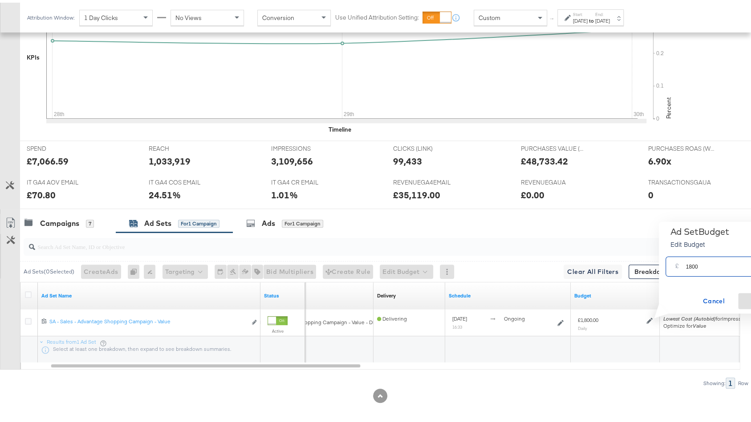
click at [689, 264] on input "1800" at bounding box center [720, 260] width 70 height 19
type input "1900"
click at [745, 297] on span "Save" at bounding box center [762, 298] width 42 height 11
